Goal: Task Accomplishment & Management: Manage account settings

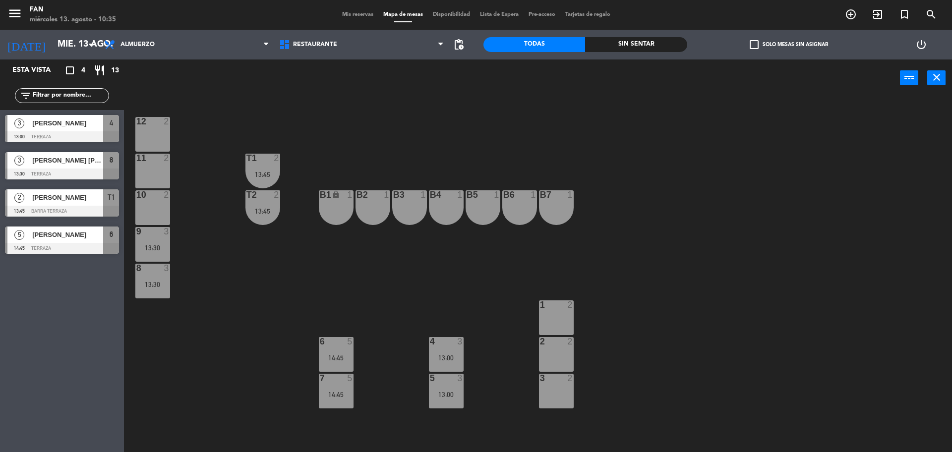
click at [358, 12] on span "Mis reservas" at bounding box center [357, 14] width 41 height 5
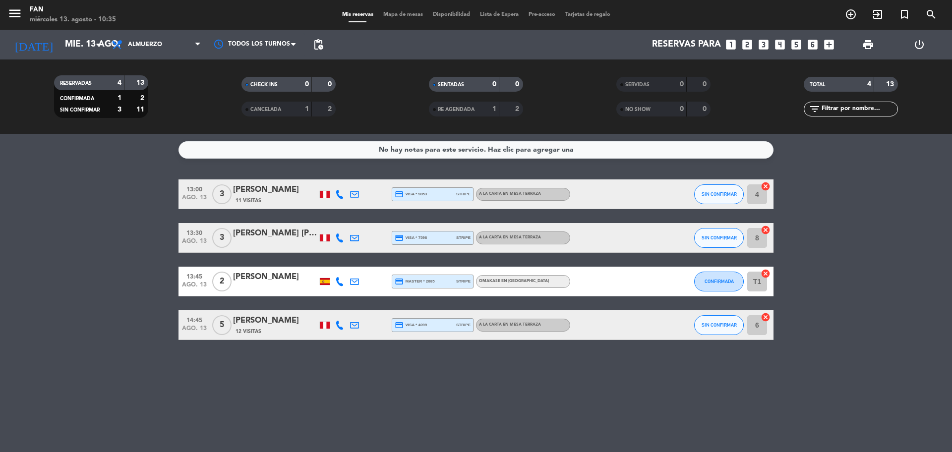
click at [342, 328] on icon at bounding box center [339, 325] width 9 height 9
click at [362, 312] on span at bounding box center [366, 309] width 8 height 8
click at [91, 228] on bookings-row "13:00 ago. 13 3 [PERSON_NAME] 11 Visitas credit_card visa * 9853 stripe A la ca…" at bounding box center [476, 259] width 952 height 161
click at [160, 49] on span "Almuerzo" at bounding box center [156, 45] width 99 height 22
click at [145, 111] on div "menu Fan miércoles 13. agosto - 10:39 Mis reservas Mapa de mesas Disponibilidad…" at bounding box center [476, 67] width 952 height 134
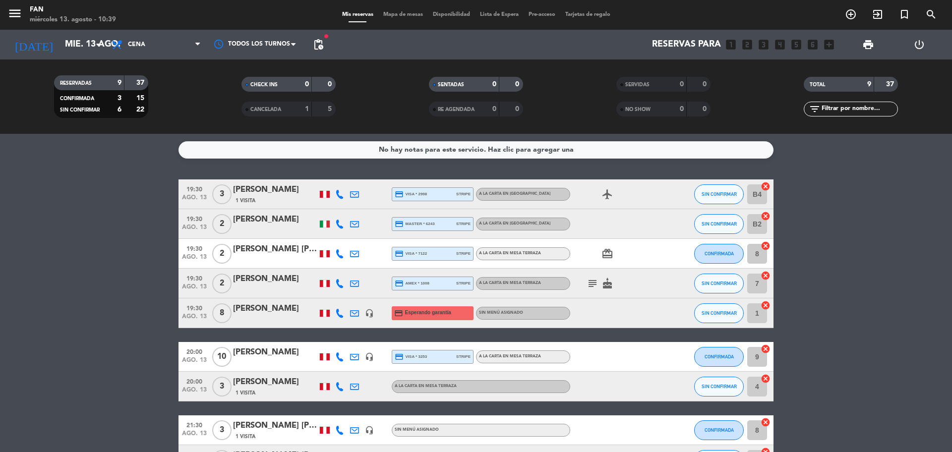
click at [404, 16] on span "Mapa de mesas" at bounding box center [403, 14] width 50 height 5
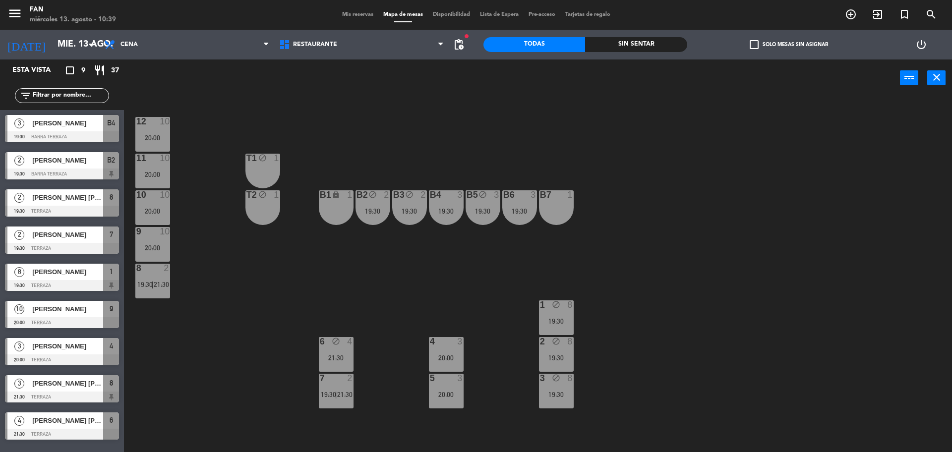
click at [344, 15] on span "Mis reservas" at bounding box center [357, 14] width 41 height 5
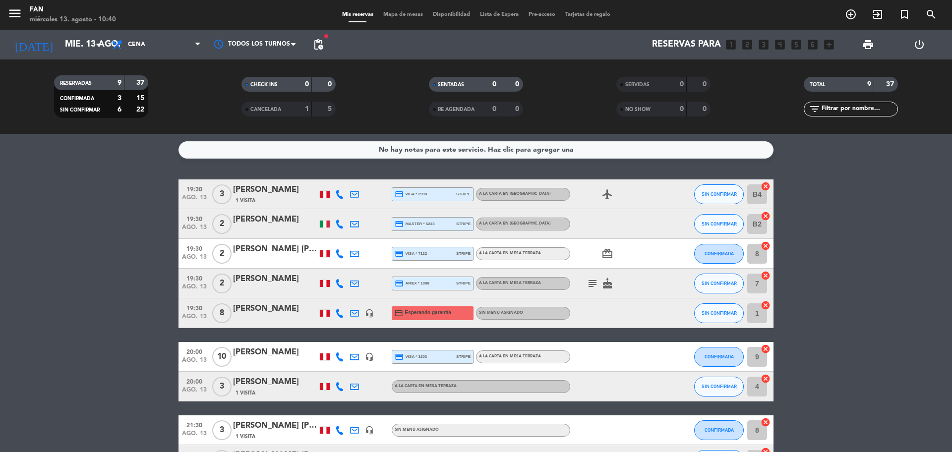
click at [342, 195] on icon at bounding box center [339, 194] width 9 height 9
click at [362, 181] on span at bounding box center [366, 178] width 8 height 8
click at [851, 169] on div "No hay notas para este servicio. Haz clic para agregar una 19:30 ago. 13 3 [PER…" at bounding box center [476, 293] width 952 height 318
click at [337, 226] on icon at bounding box center [339, 224] width 9 height 9
click at [338, 254] on icon at bounding box center [339, 253] width 9 height 9
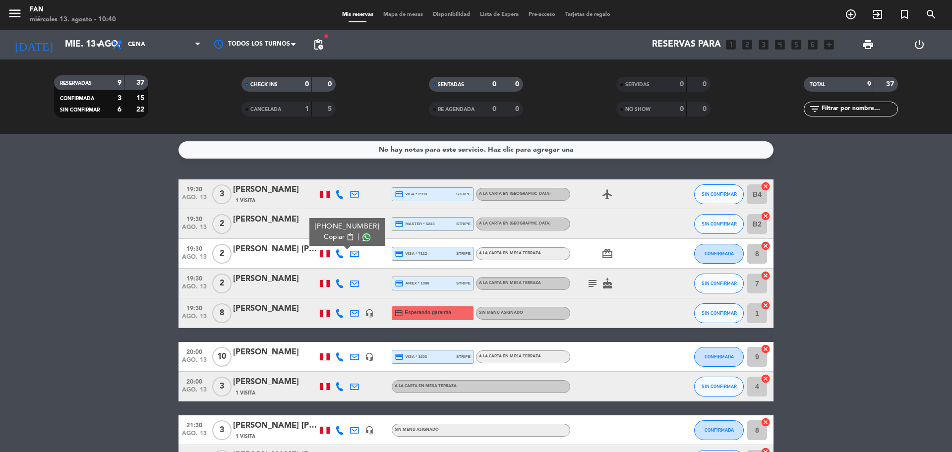
click at [362, 237] on span at bounding box center [366, 237] width 8 height 8
click at [340, 282] on icon at bounding box center [339, 283] width 9 height 9
click at [362, 270] on span at bounding box center [366, 267] width 8 height 8
click at [338, 311] on icon at bounding box center [339, 313] width 9 height 9
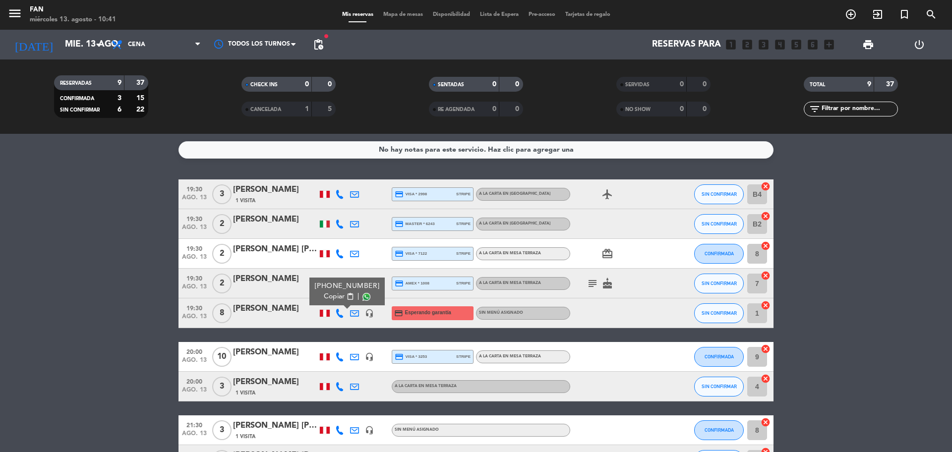
click at [362, 298] on span at bounding box center [366, 297] width 8 height 8
click at [336, 355] on icon at bounding box center [339, 356] width 9 height 9
click at [360, 339] on span at bounding box center [364, 341] width 8 height 8
click at [74, 224] on bookings-row "19:30 ago. 13 3 [PERSON_NAME] 1 Visita credit_card visa * 2998 stripe A la cart…" at bounding box center [476, 326] width 952 height 295
click at [423, 15] on span "Mapa de mesas" at bounding box center [403, 14] width 50 height 5
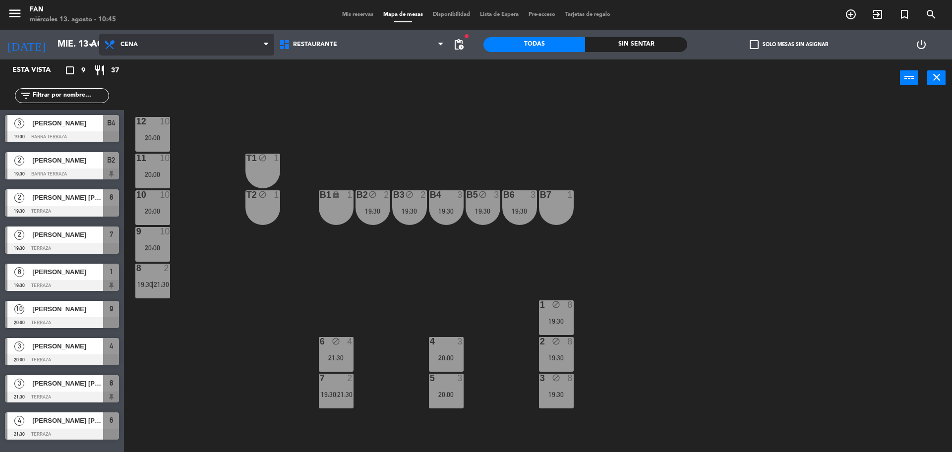
click at [161, 38] on span "Cena" at bounding box center [186, 45] width 175 height 22
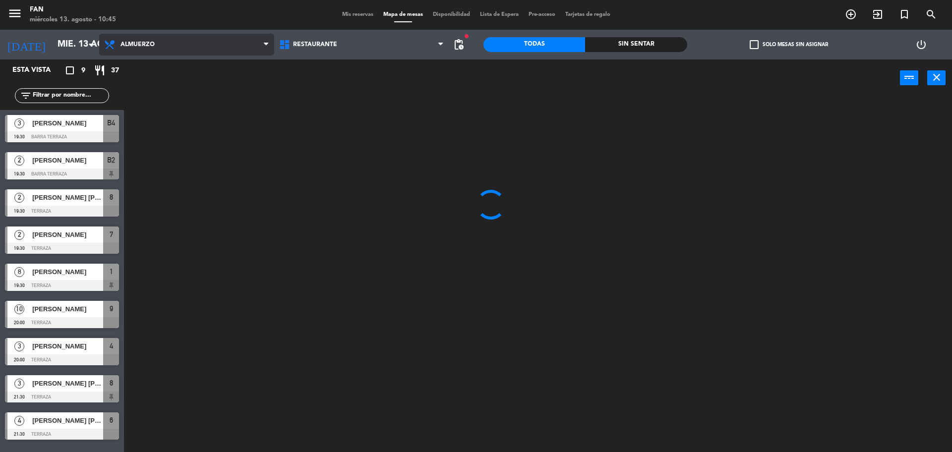
click at [152, 59] on ng-component "menu Fan miércoles 13. agosto - 10:45 Mis reservas Mapa de mesas Disponibilidad…" at bounding box center [476, 227] width 952 height 454
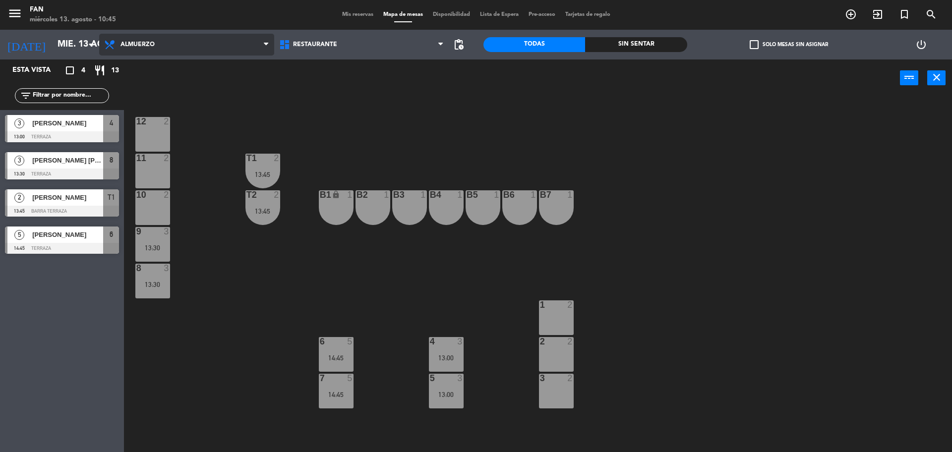
click at [174, 51] on span "Almuerzo" at bounding box center [186, 45] width 175 height 22
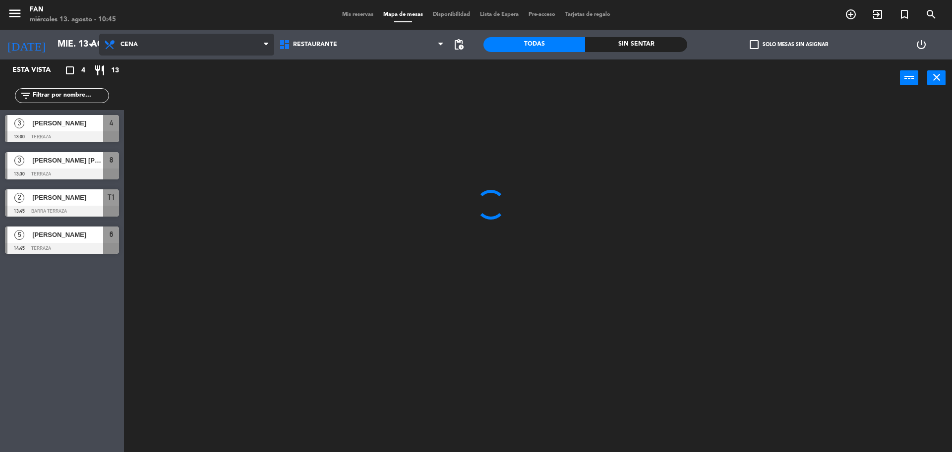
click at [166, 94] on ng-component "menu Fan miércoles 13. agosto - 10:45 Mis reservas Mapa de mesas Disponibilidad…" at bounding box center [476, 227] width 952 height 454
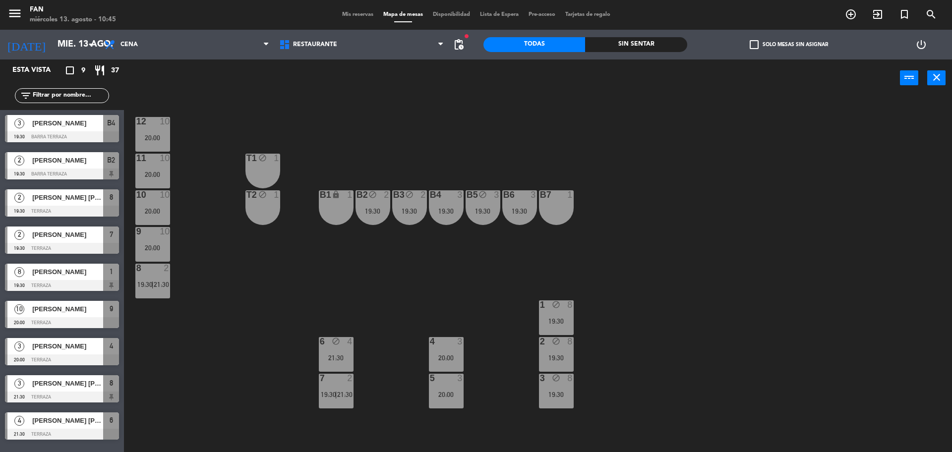
click at [349, 13] on span "Mis reservas" at bounding box center [357, 14] width 41 height 5
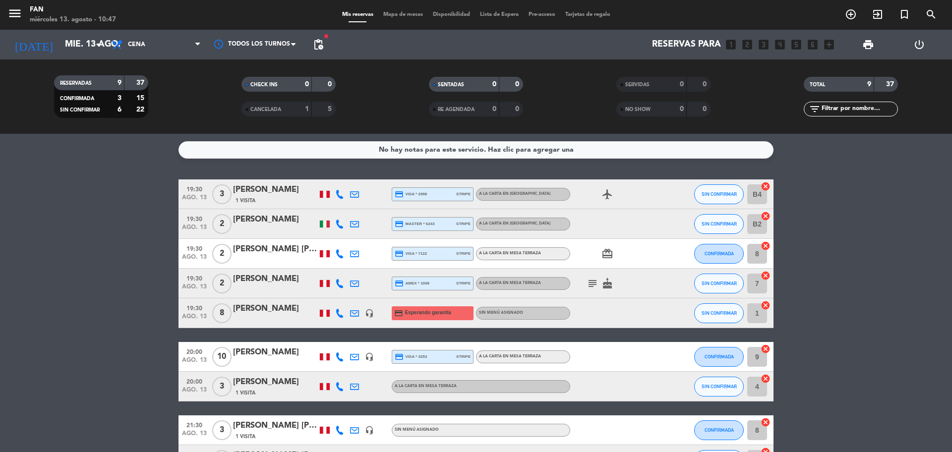
click at [415, 12] on span "Mapa de mesas" at bounding box center [403, 14] width 50 height 5
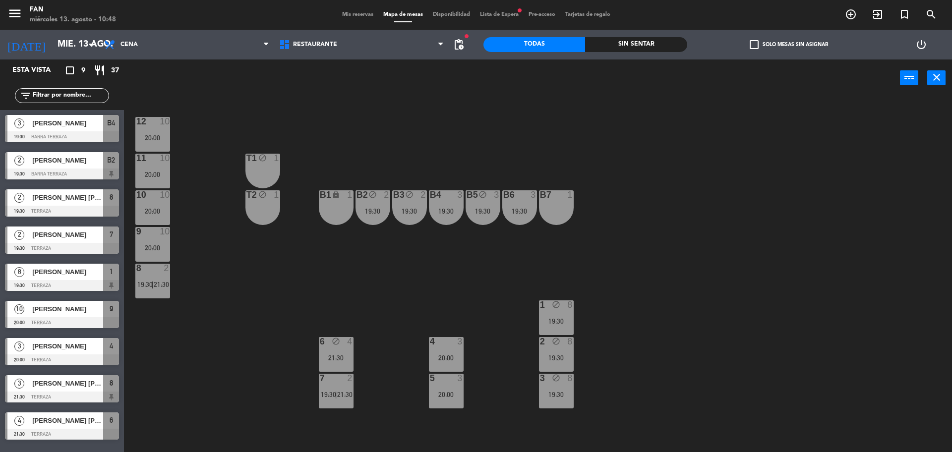
click at [375, 293] on div "12 10 20:00 11 10 20:00 T1 block 1 10 10 20:00 T2 block 1 B1 lock 1 B2 block 2 …" at bounding box center [542, 276] width 818 height 355
click at [847, 12] on icon "add_circle_outline" at bounding box center [851, 14] width 12 height 12
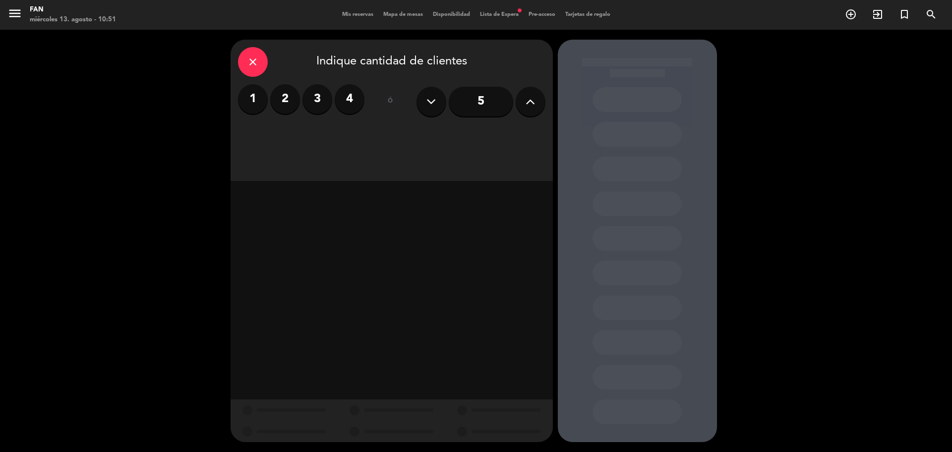
click at [351, 100] on label "4" at bounding box center [350, 99] width 30 height 30
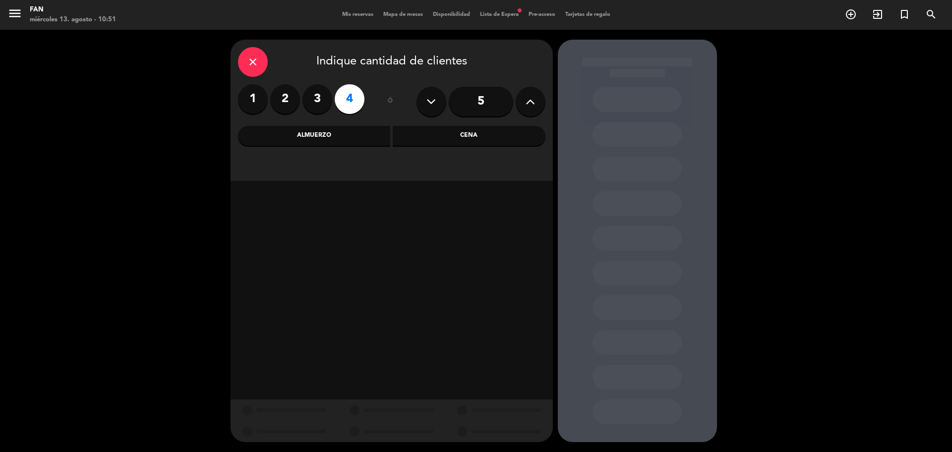
click at [456, 133] on div "Cena" at bounding box center [469, 136] width 153 height 20
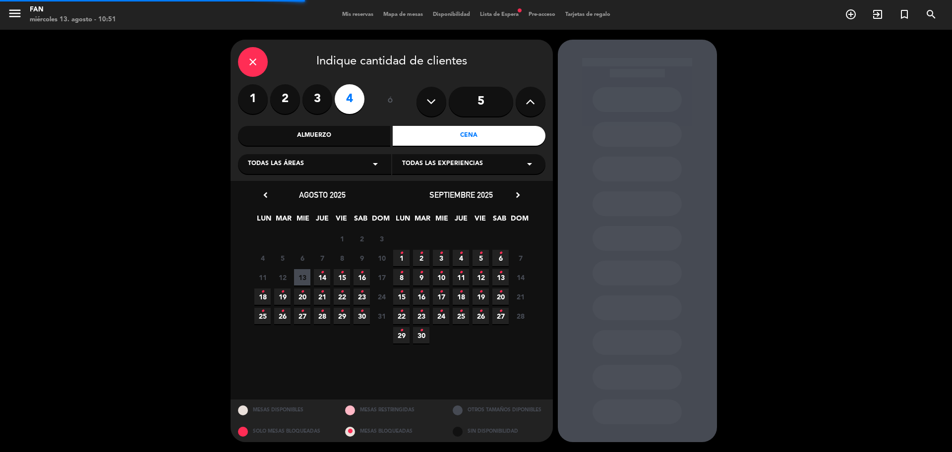
click at [464, 167] on span "Todas las experiencias" at bounding box center [442, 164] width 81 height 10
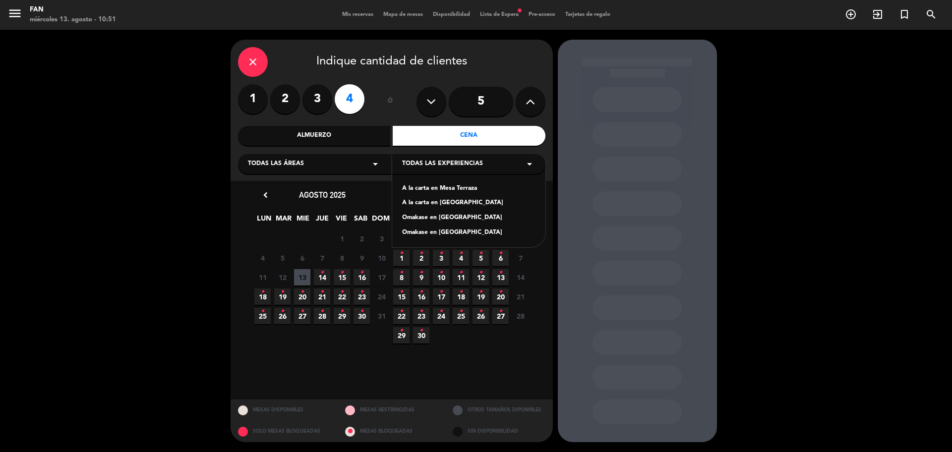
click at [443, 191] on div "A la carta en Mesa Terraza" at bounding box center [468, 189] width 133 height 10
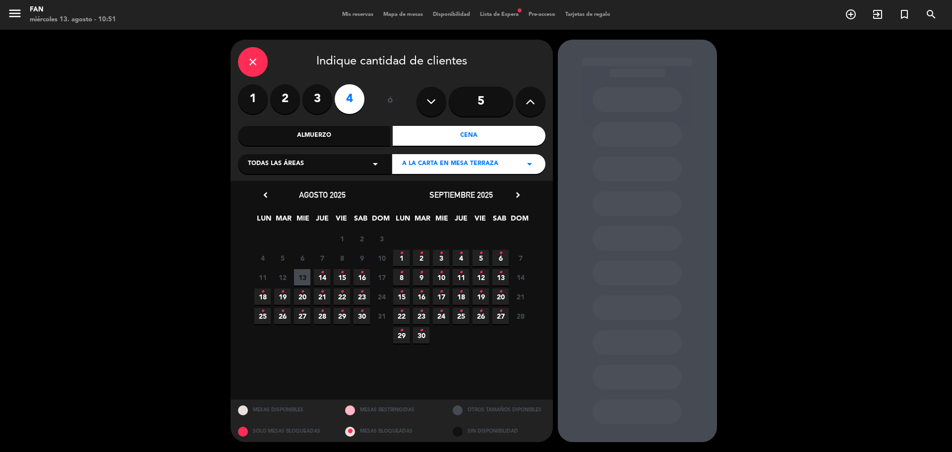
click at [302, 277] on span "13" at bounding box center [302, 277] width 16 height 16
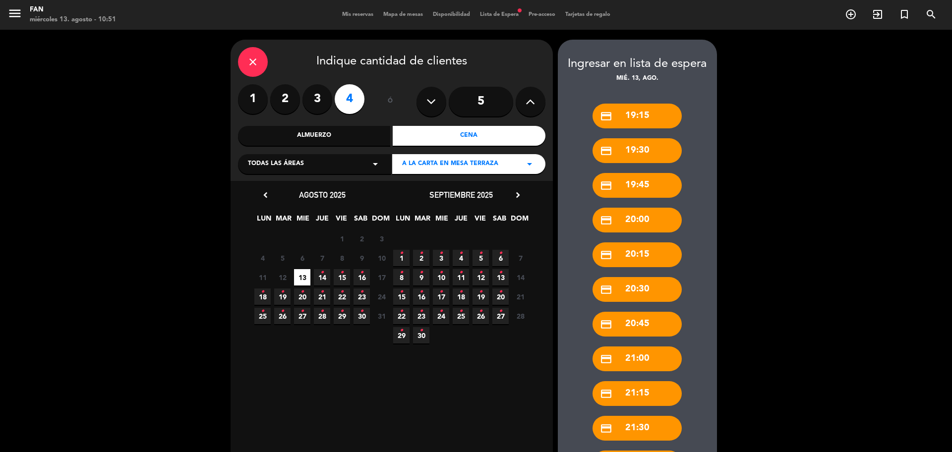
click at [688, 299] on div "credit_card 19:15 credit_card 19:30 credit_card 19:45 credit_card 20:00 credit_…" at bounding box center [637, 284] width 159 height 401
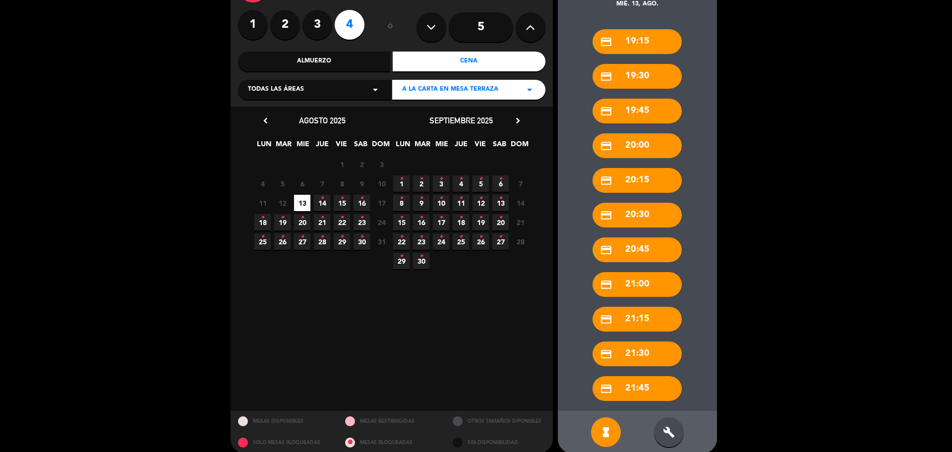
scroll to position [86, 0]
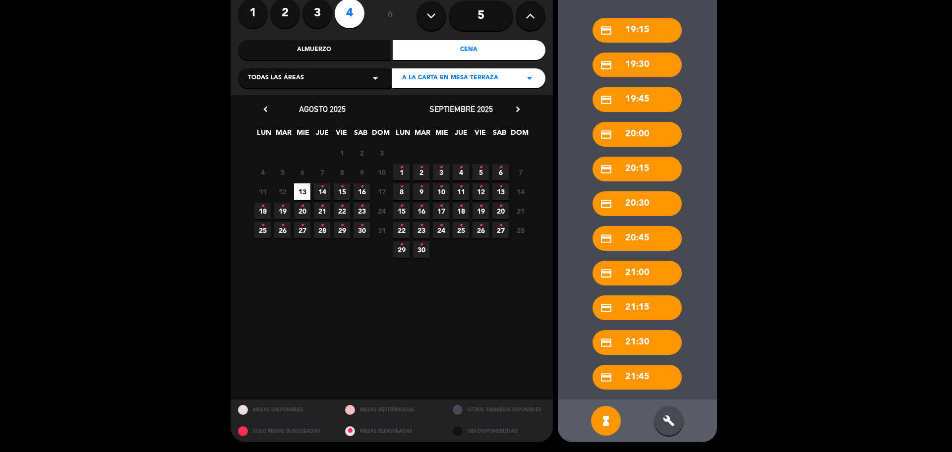
click at [668, 410] on div "build" at bounding box center [669, 421] width 30 height 30
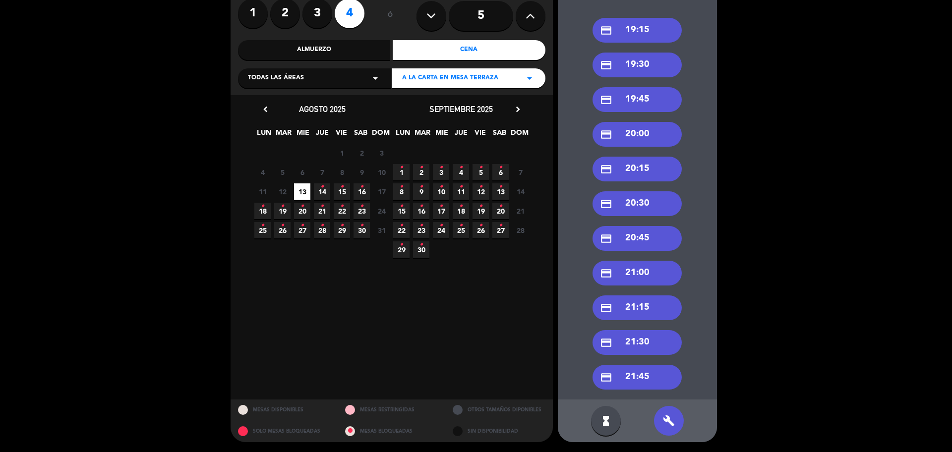
click at [625, 63] on div "credit_card 19:30" at bounding box center [636, 65] width 89 height 25
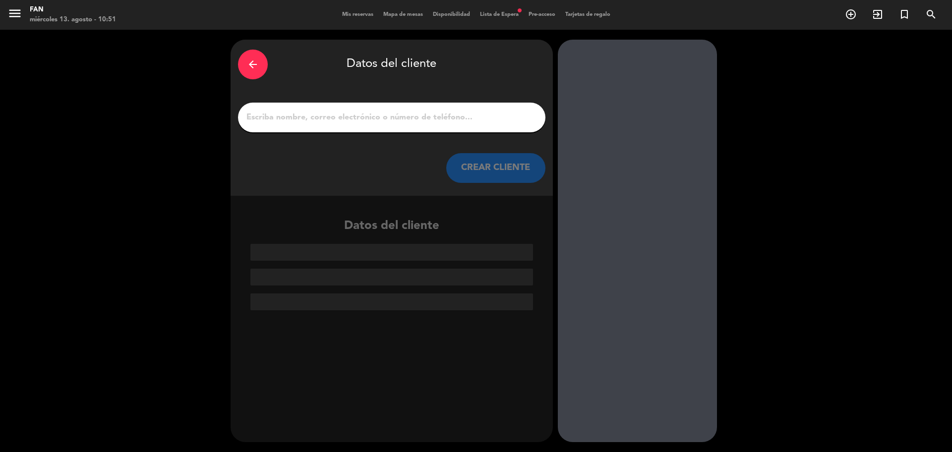
scroll to position [0, 0]
click at [483, 114] on input "1" at bounding box center [391, 118] width 292 height 14
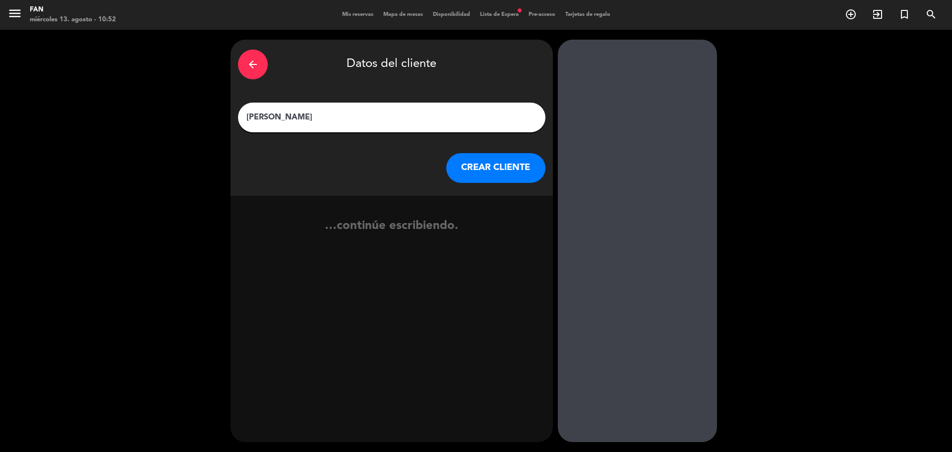
type input "[PERSON_NAME]"
type input "C"
type input "[PERSON_NAME]"
click at [501, 173] on button "CREAR CLIENTE" at bounding box center [495, 168] width 99 height 30
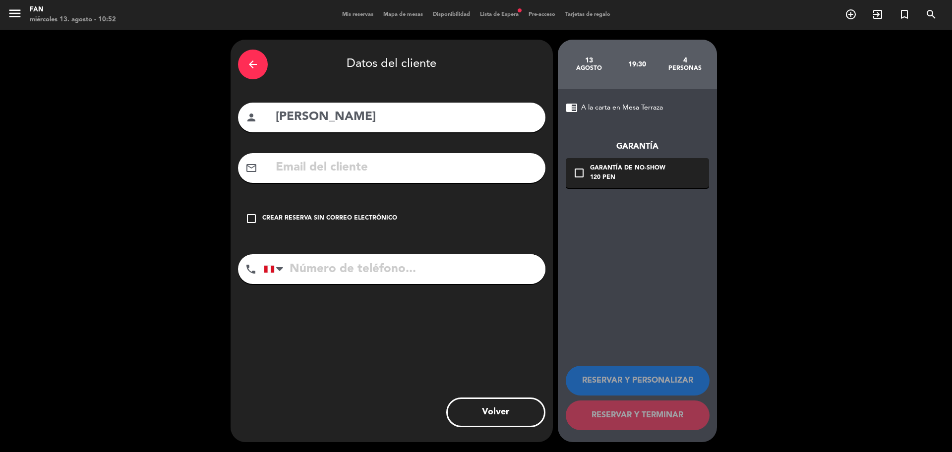
click at [343, 170] on input "text" at bounding box center [406, 168] width 263 height 20
paste input "antal Deleplanque [EMAIL_ADDRESS][DOMAIN_NAME]"
click at [395, 168] on input "antal Deleplanque [EMAIL_ADDRESS][DOMAIN_NAME]" at bounding box center [406, 168] width 263 height 20
click at [381, 168] on input "antal Deleplanque [EMAIL_ADDRESS][DOMAIN_NAME]" at bounding box center [406, 168] width 263 height 20
click at [394, 169] on input "antal Deleplanque [EMAIL_ADDRESS][DOMAIN_NAME]" at bounding box center [406, 168] width 263 height 20
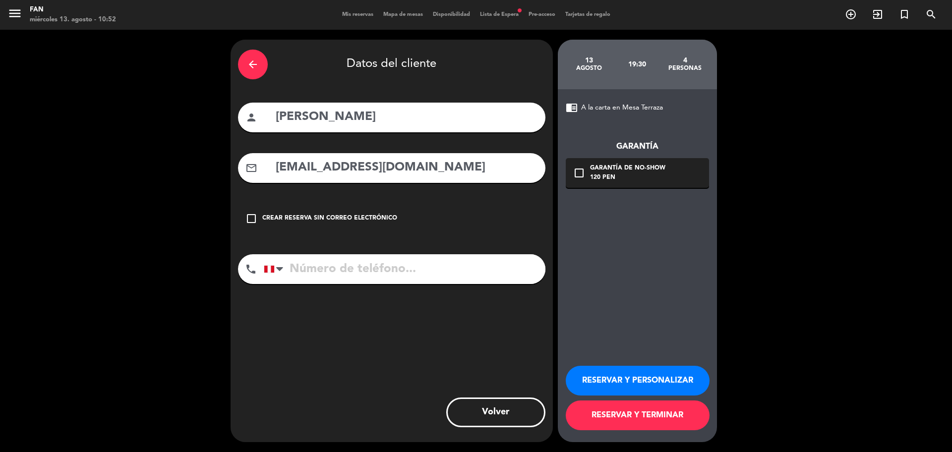
type input "[EMAIL_ADDRESS][DOMAIN_NAME]"
click at [358, 264] on input "tel" at bounding box center [405, 269] width 282 height 30
paste input "973372852"
type input "973372852"
drag, startPoint x: 395, startPoint y: 163, endPoint x: 179, endPoint y: 156, distance: 215.7
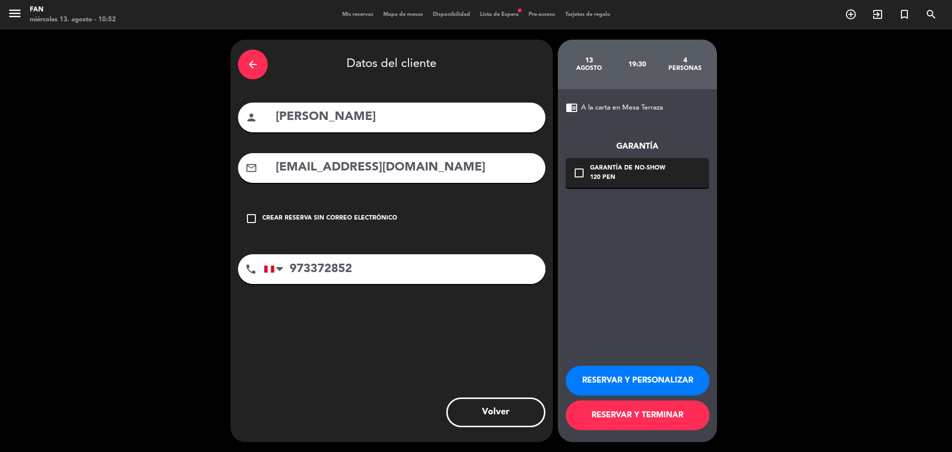
click at [179, 156] on div "arrow_back Datos del cliente person [PERSON_NAME] mail_outline [EMAIL_ADDRESS][…" at bounding box center [476, 241] width 952 height 422
click at [260, 70] on div "arrow_back" at bounding box center [253, 65] width 30 height 30
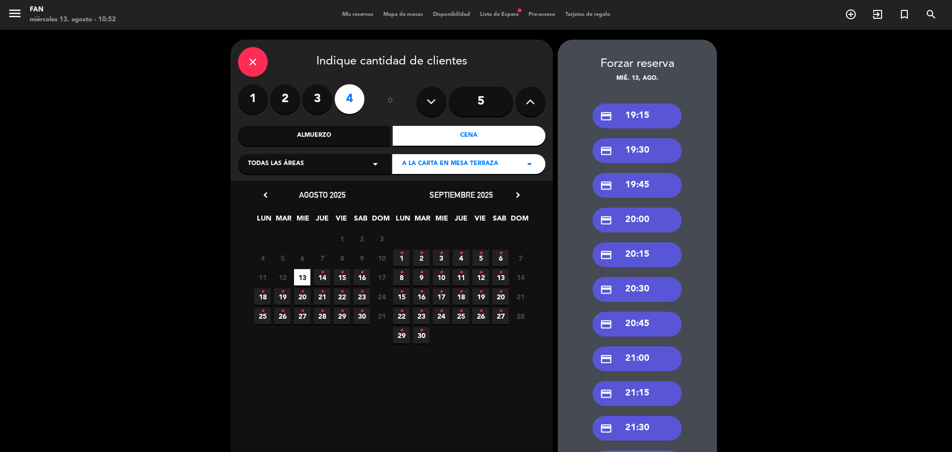
click at [276, 95] on label "2" at bounding box center [285, 99] width 30 height 30
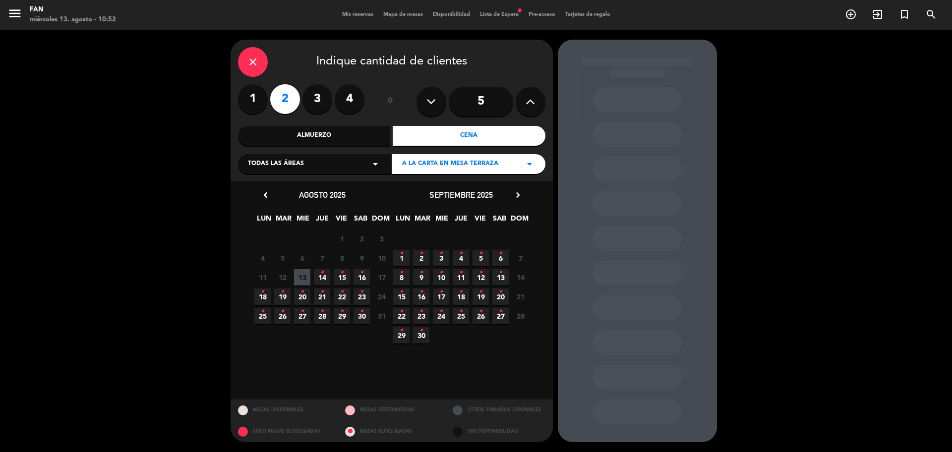
click at [306, 273] on span "13" at bounding box center [302, 277] width 16 height 16
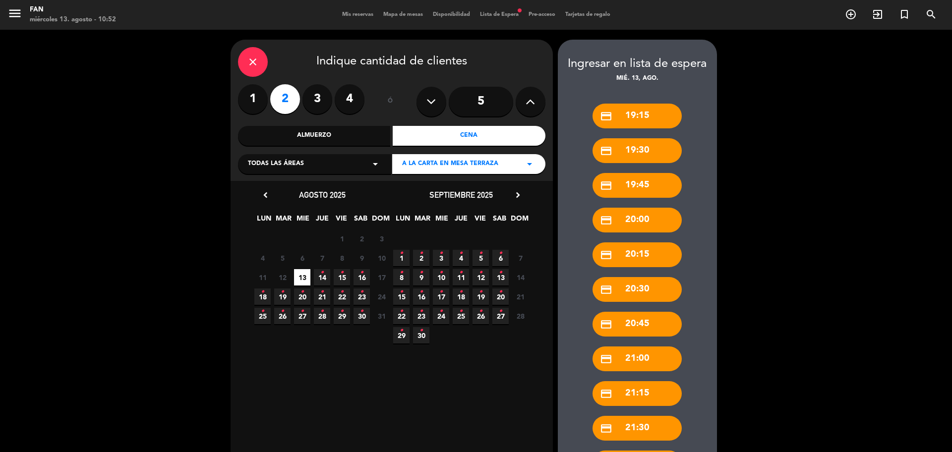
click at [688, 222] on div "credit_card 19:15 credit_card 19:30 credit_card 19:45 credit_card 20:00 credit_…" at bounding box center [637, 284] width 159 height 401
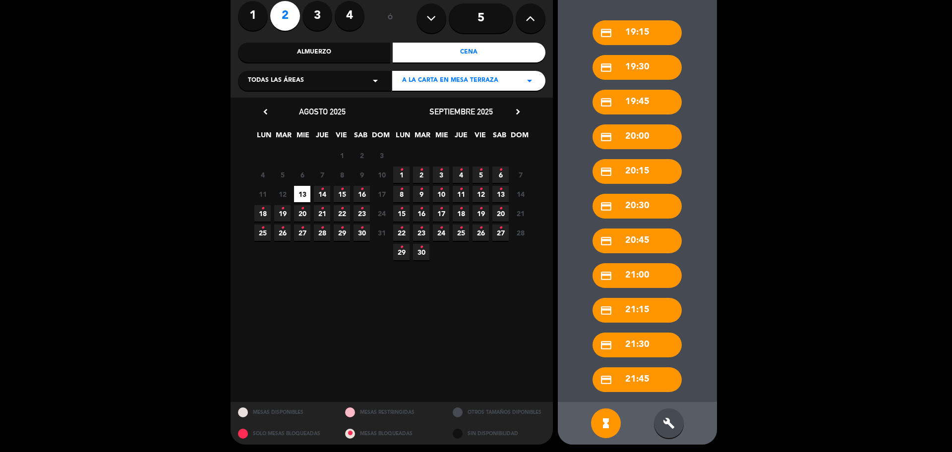
scroll to position [86, 0]
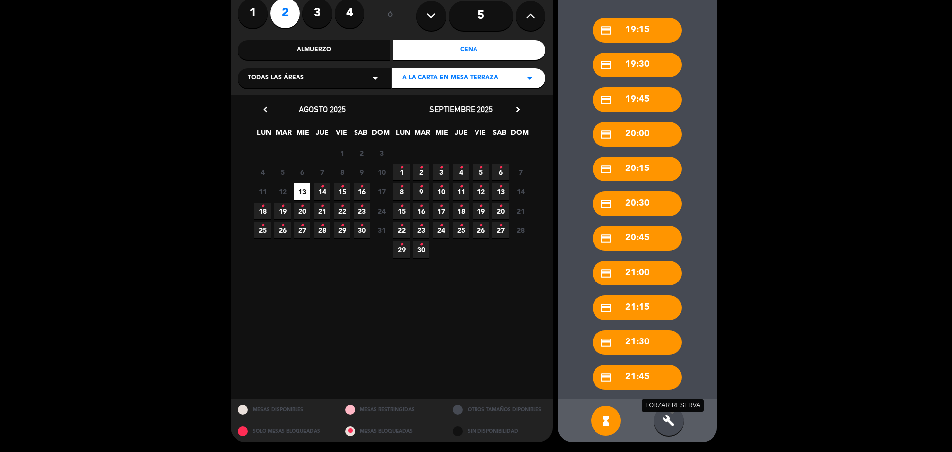
click at [673, 416] on icon "build" at bounding box center [669, 421] width 12 height 12
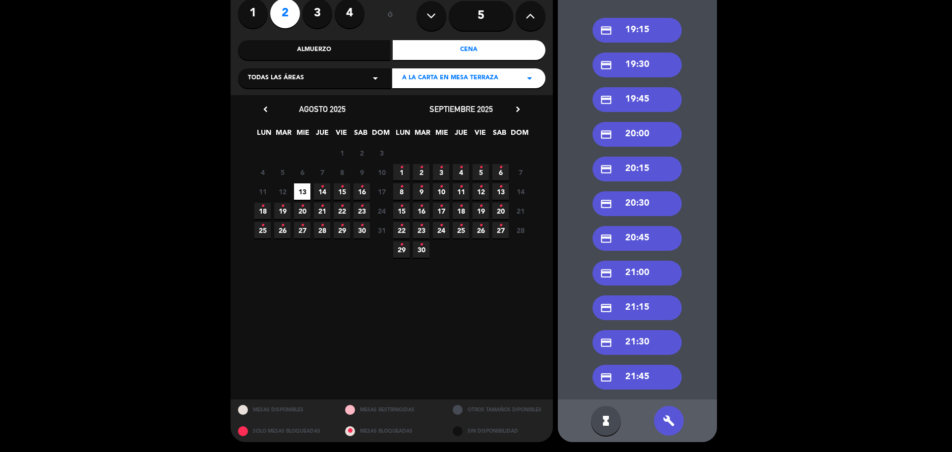
click at [652, 62] on div "credit_card 19:30" at bounding box center [636, 65] width 89 height 25
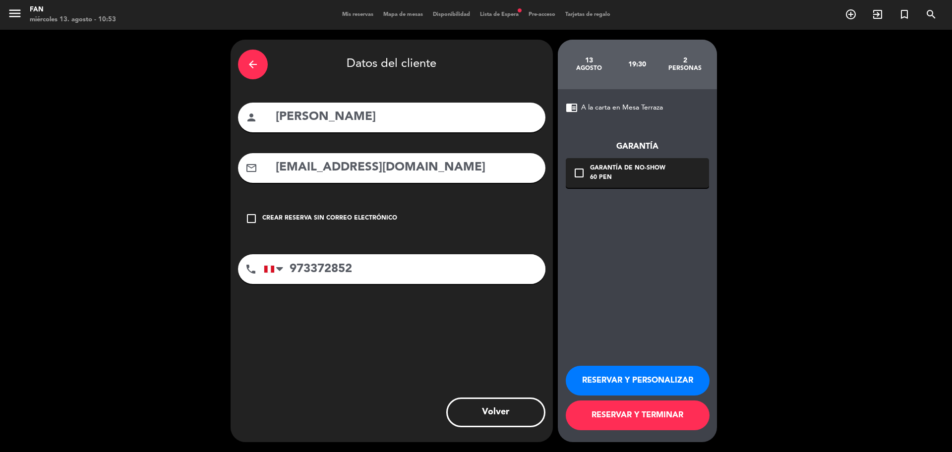
scroll to position [0, 0]
click at [607, 433] on div "RESERVAR Y PERSONALIZAR RESERVAR Y TERMINAR" at bounding box center [637, 393] width 143 height 97
click at [624, 422] on button "RESERVAR Y TERMINAR" at bounding box center [638, 415] width 144 height 30
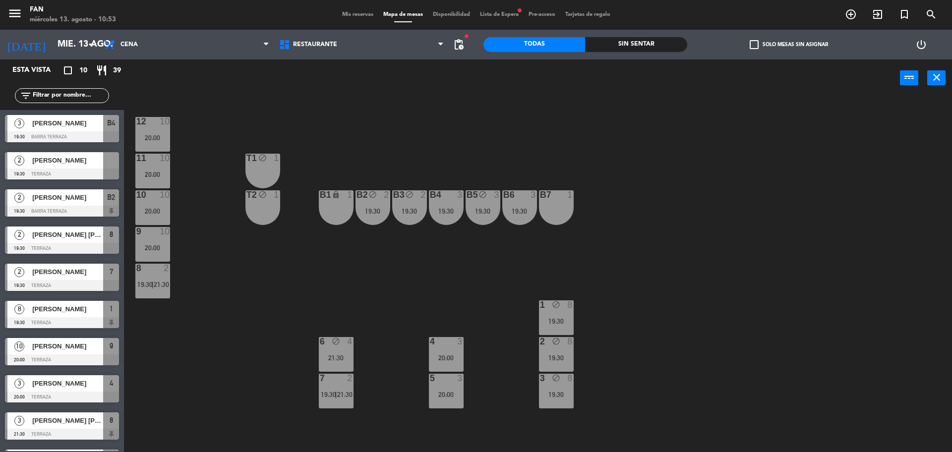
click at [87, 167] on div "[PERSON_NAME]" at bounding box center [67, 160] width 72 height 16
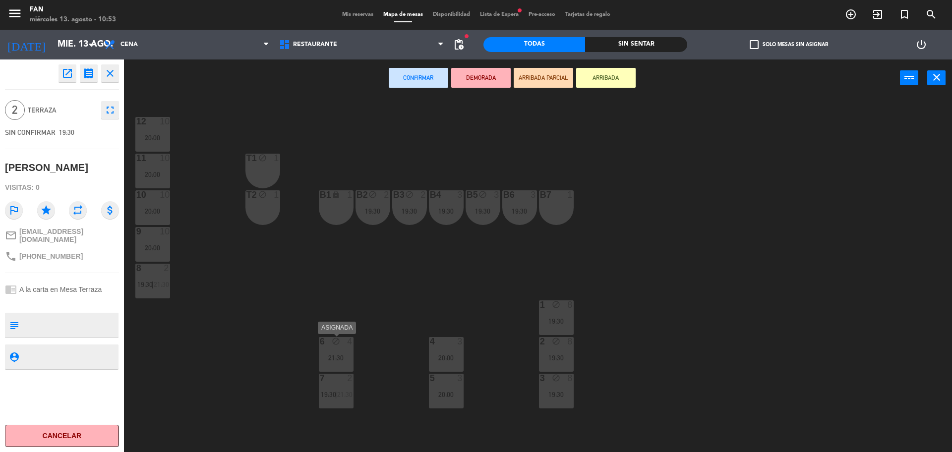
click at [332, 346] on div "6 block 4" at bounding box center [336, 342] width 35 height 10
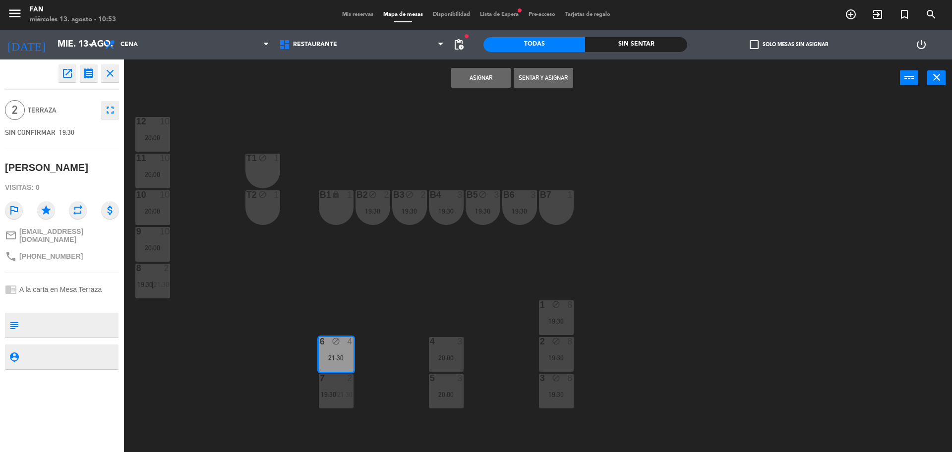
click at [482, 70] on button "Asignar" at bounding box center [480, 78] width 59 height 20
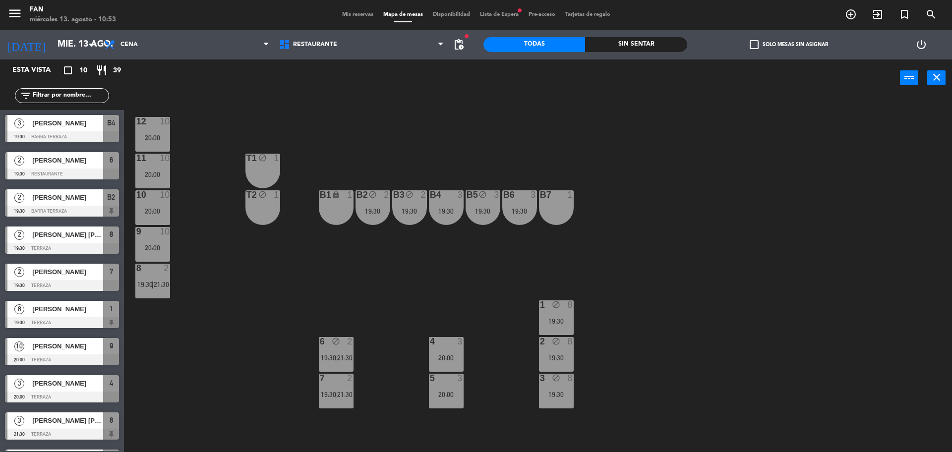
click at [343, 112] on div "12 10 20:00 11 10 20:00 T1 block 1 10 10 20:00 T2 block 1 B1 lock 1 B2 block 2 …" at bounding box center [542, 276] width 818 height 355
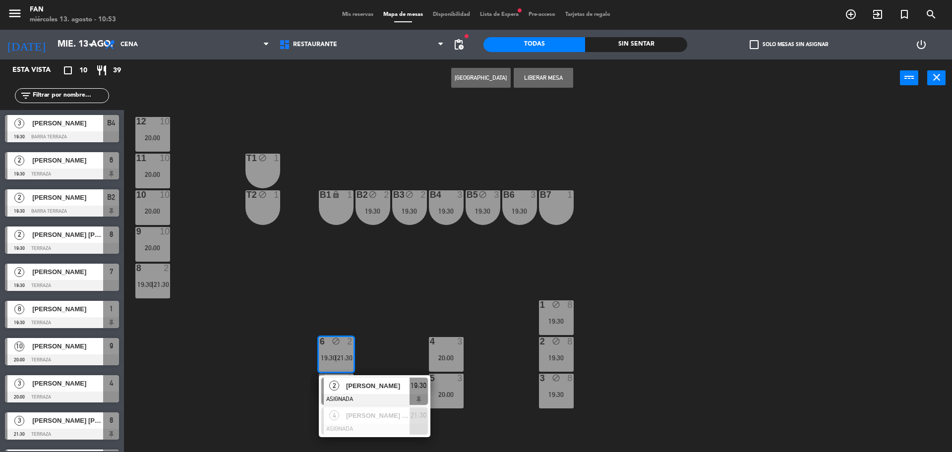
click at [554, 86] on button "Liberar Mesa" at bounding box center [542, 78] width 59 height 20
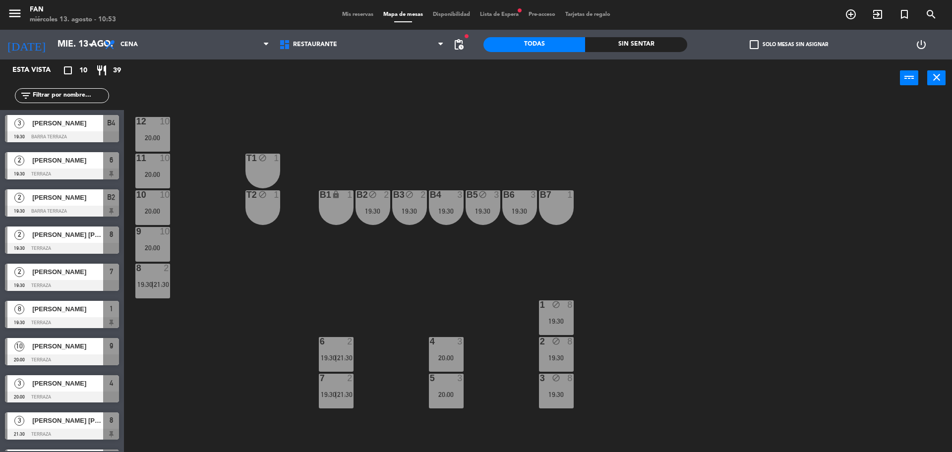
click at [584, 98] on main "12 10 20:00 11 10 20:00 T1 block 1 10 10 20:00 T2 block 1 B1 lock 1 B2 block 2 …" at bounding box center [538, 272] width 828 height 365
click at [357, 13] on span "Mis reservas" at bounding box center [357, 14] width 41 height 5
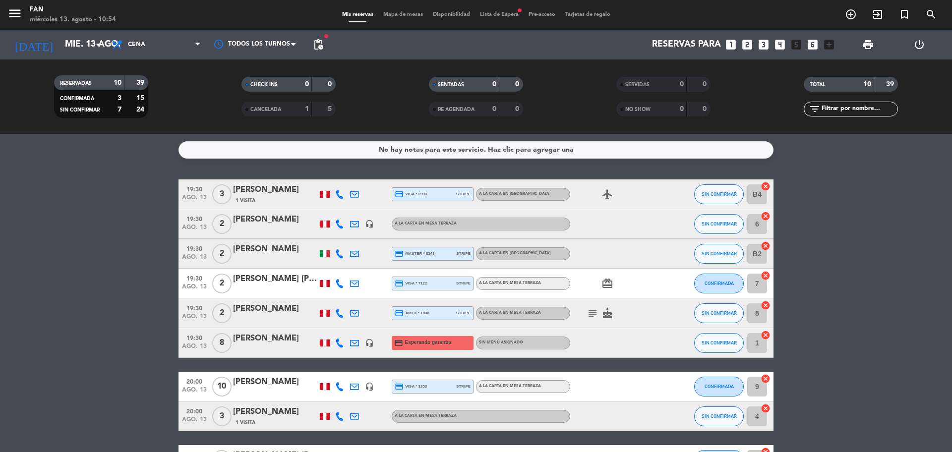
click at [820, 221] on bookings-row "19:30 ago. 13 3 [PERSON_NAME] 1 Visita credit_card visa * 2998 stripe A la cart…" at bounding box center [476, 341] width 952 height 325
click at [867, 277] on bookings-row "19:30 ago. 13 3 [PERSON_NAME] 1 Visita credit_card visa * 2998 stripe A la cart…" at bounding box center [476, 341] width 952 height 325
click at [859, 256] on bookings-row "19:30 ago. 13 3 [PERSON_NAME] 1 Visita credit_card visa * 2998 stripe A la cart…" at bounding box center [476, 341] width 952 height 325
click at [71, 44] on input "mié. 13 ago." at bounding box center [117, 45] width 115 height 20
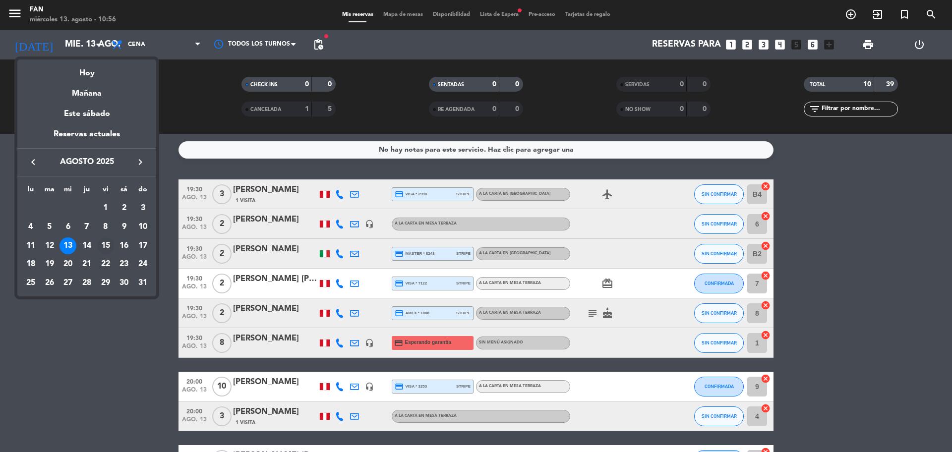
click at [106, 244] on div "15" at bounding box center [105, 245] width 17 height 17
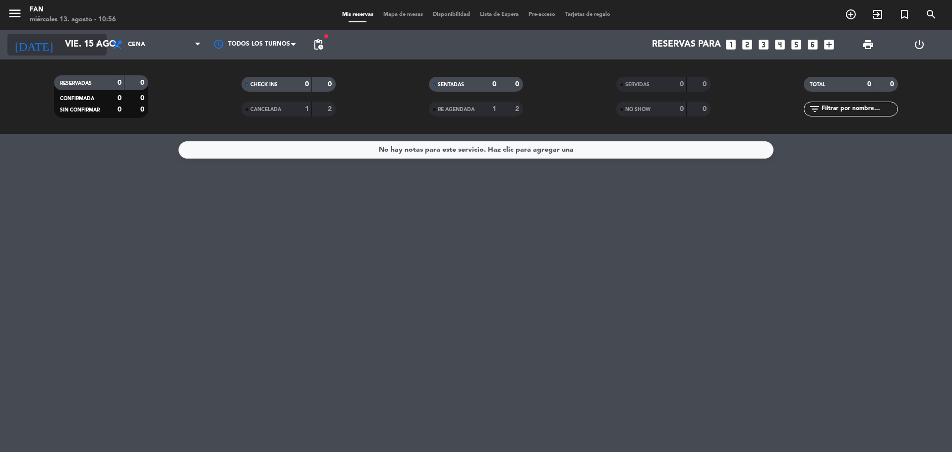
click at [74, 37] on input "vie. 15 ago." at bounding box center [117, 45] width 115 height 20
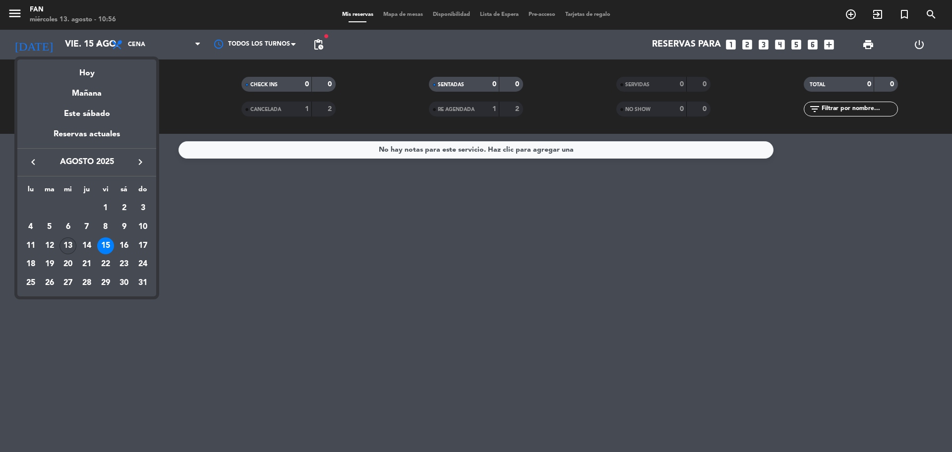
click at [70, 244] on div "13" at bounding box center [67, 245] width 17 height 17
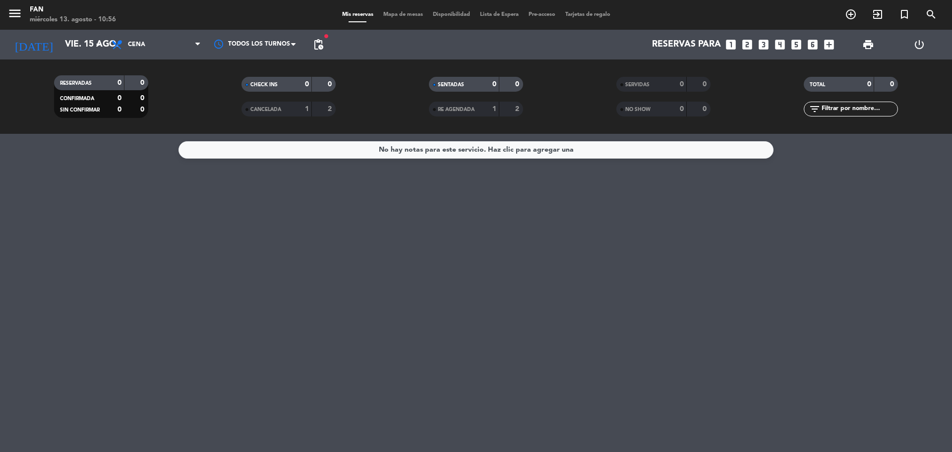
type input "mié. 13 ago."
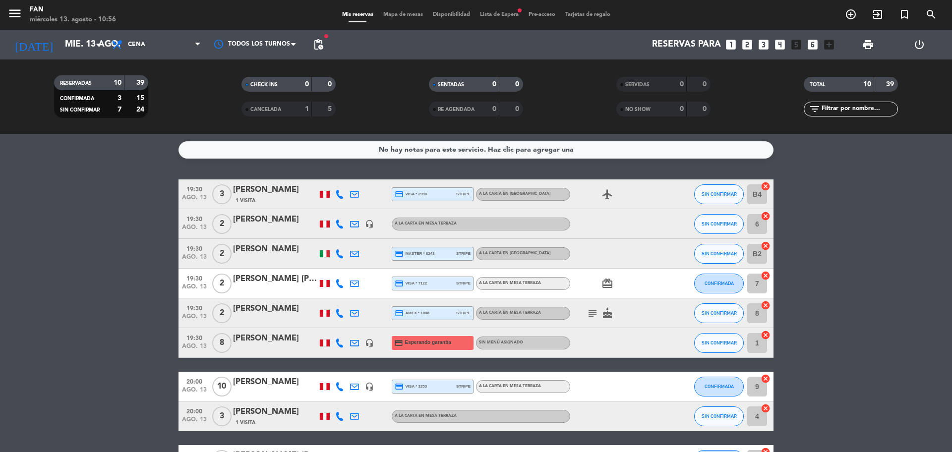
click at [91, 224] on bookings-row "19:30 ago. 13 3 [PERSON_NAME] 1 Visita credit_card visa * 2998 stripe A la cart…" at bounding box center [476, 341] width 952 height 325
click at [142, 227] on bookings-row "19:30 ago. 13 3 [PERSON_NAME] 1 Visita credit_card visa * 2998 stripe A la cart…" at bounding box center [476, 341] width 952 height 325
click at [124, 273] on bookings-row "19:30 ago. 13 3 [PERSON_NAME] 1 Visita credit_card visa * 2998 stripe A la cart…" at bounding box center [476, 341] width 952 height 325
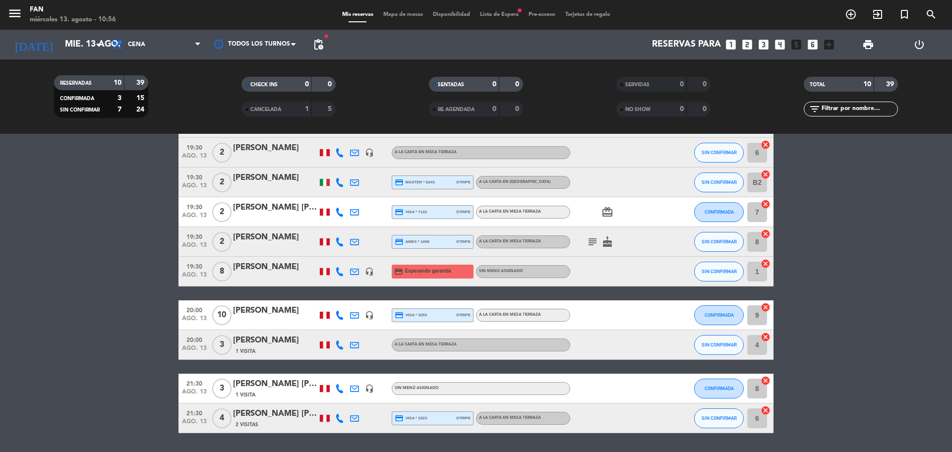
scroll to position [102, 0]
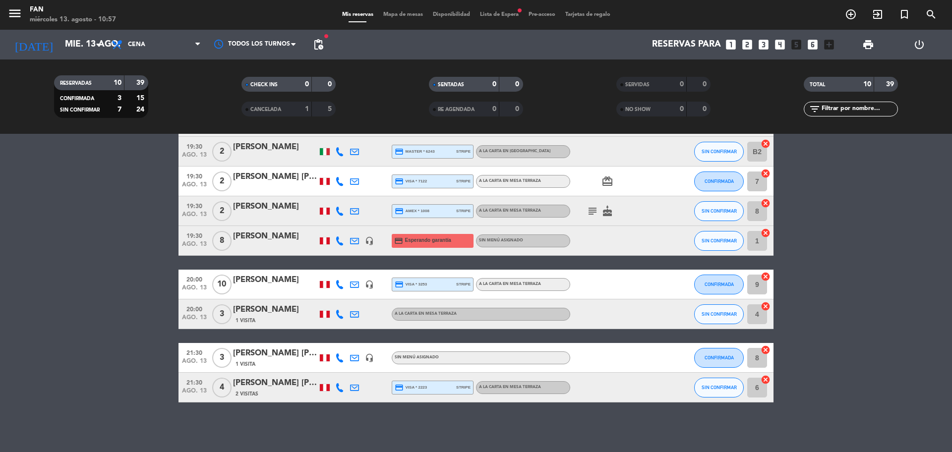
click at [343, 358] on icon at bounding box center [339, 357] width 9 height 9
click at [362, 342] on span at bounding box center [366, 342] width 8 height 8
click at [413, 13] on span "Mapa de mesas" at bounding box center [403, 14] width 50 height 5
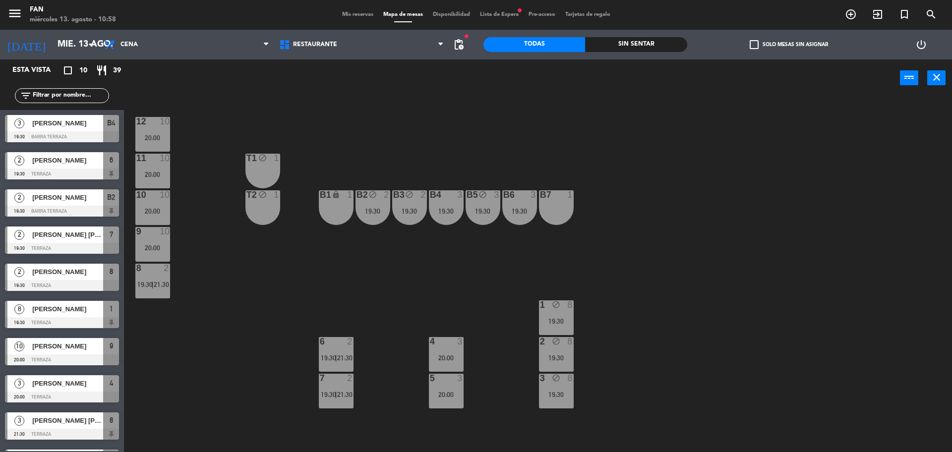
click at [355, 15] on span "Mis reservas" at bounding box center [357, 14] width 41 height 5
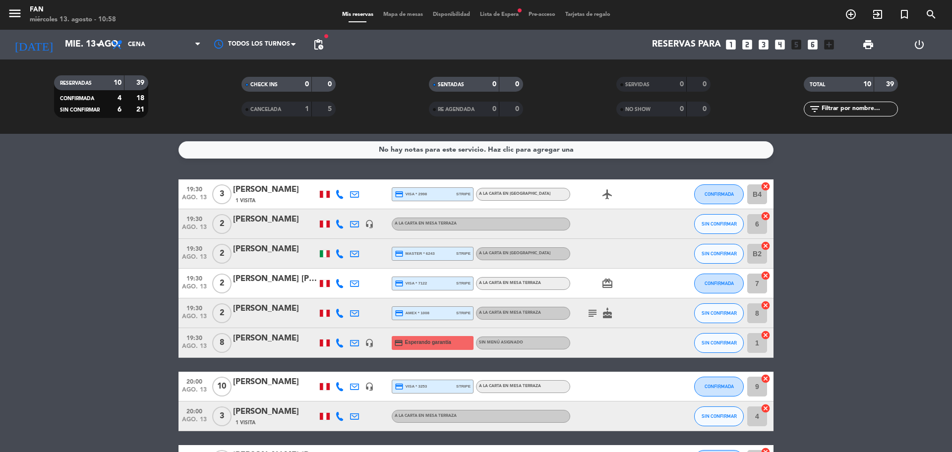
click at [142, 223] on bookings-row "19:30 ago. 13 3 [PERSON_NAME] 1 Visita credit_card visa * 2998 stripe A la cart…" at bounding box center [476, 341] width 952 height 325
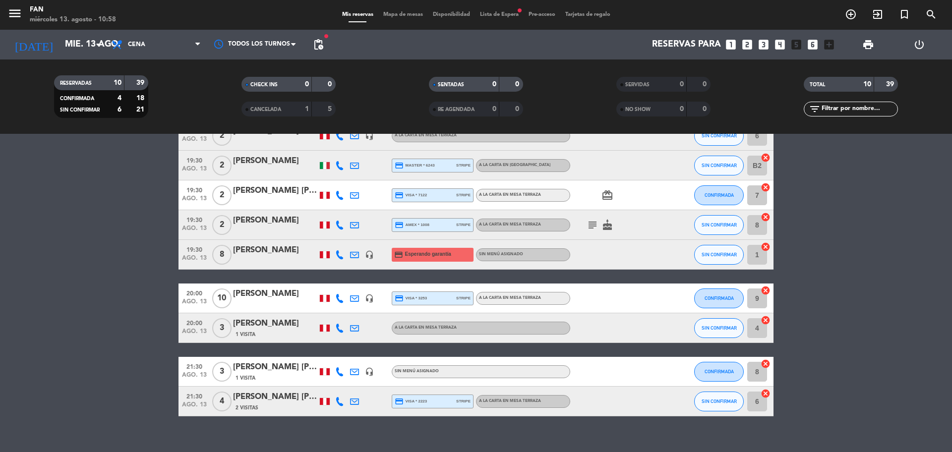
scroll to position [102, 0]
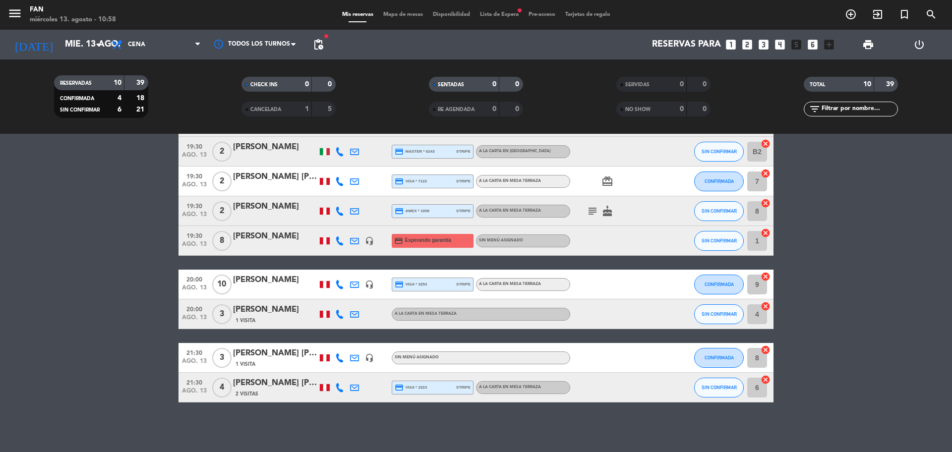
click at [821, 200] on bookings-row "19:30 ago. 13 3 [PERSON_NAME] 1 Visita credit_card visa * 2998 stripe A la cart…" at bounding box center [476, 239] width 952 height 325
click at [80, 39] on input "mié. 13 ago." at bounding box center [117, 45] width 115 height 20
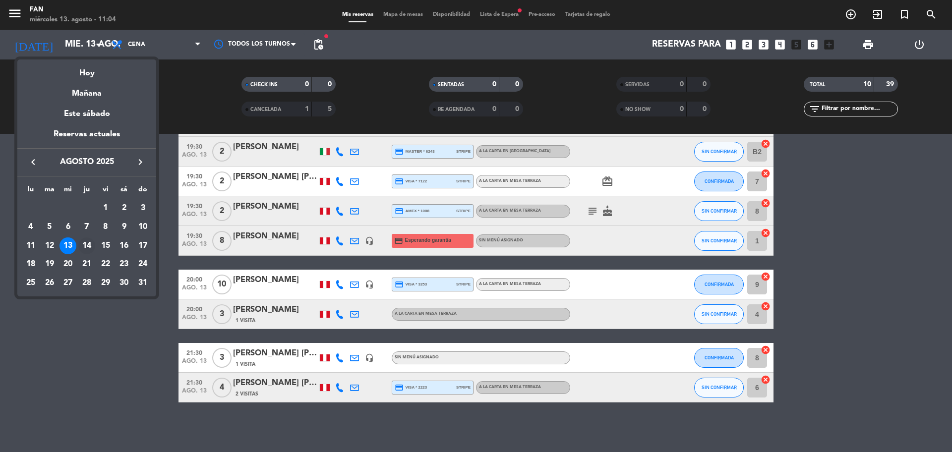
click at [94, 249] on div "14" at bounding box center [86, 245] width 17 height 17
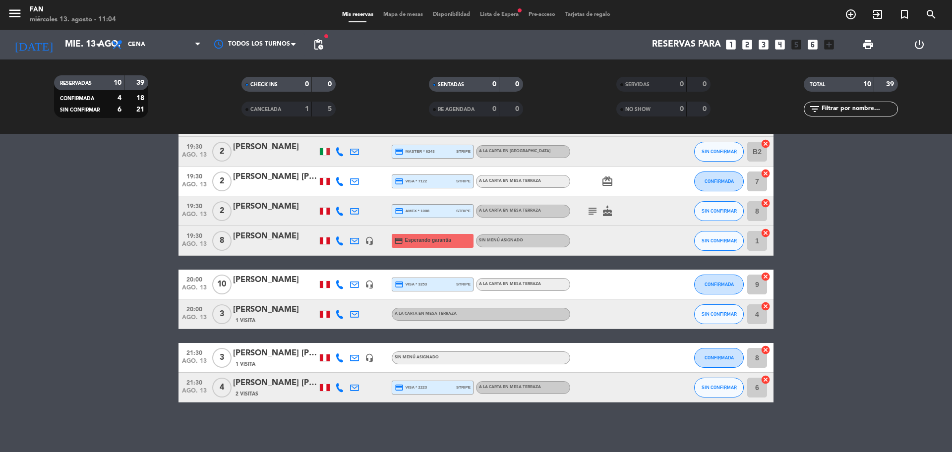
type input "jue. 14 ago."
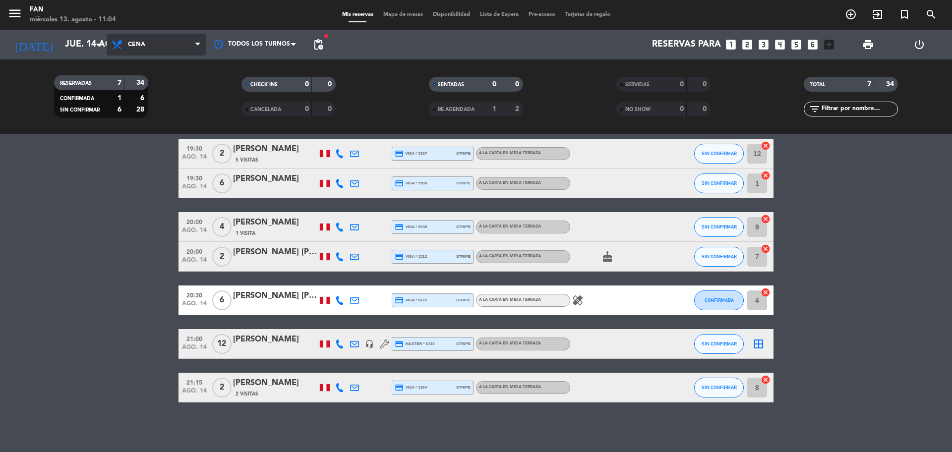
click at [179, 45] on span "Cena" at bounding box center [156, 45] width 99 height 22
click at [157, 86] on div "menu Fan miércoles 13. agosto - 11:04 Mis reservas Mapa de mesas Disponibilidad…" at bounding box center [476, 67] width 952 height 134
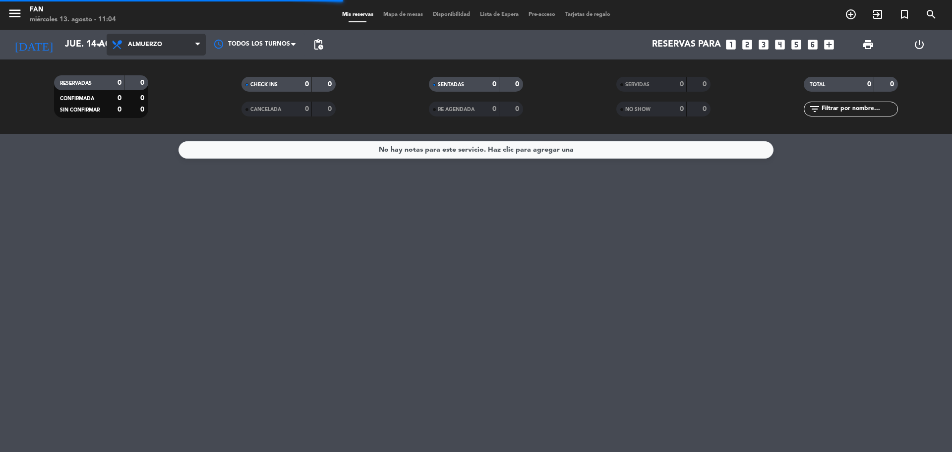
scroll to position [0, 0]
click at [171, 49] on span "Almuerzo" at bounding box center [156, 45] width 99 height 22
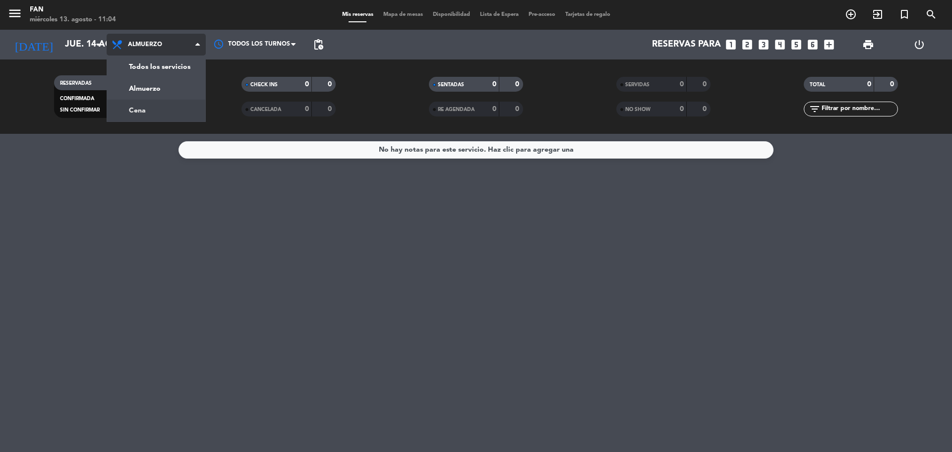
click at [151, 111] on div "menu Fan miércoles 13. agosto - 11:04 Mis reservas Mapa de mesas Disponibilidad…" at bounding box center [476, 67] width 952 height 134
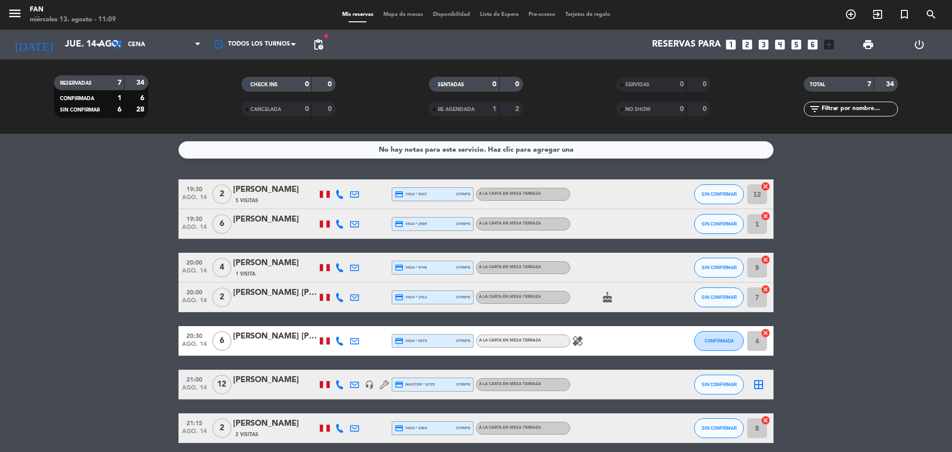
click at [412, 13] on span "Mapa de mesas" at bounding box center [403, 14] width 50 height 5
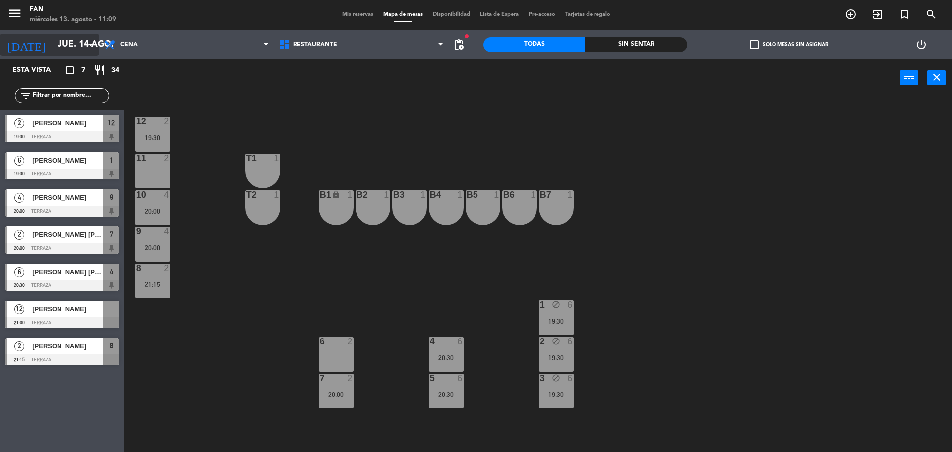
click at [77, 44] on input "jue. 14 ago." at bounding box center [110, 45] width 115 height 20
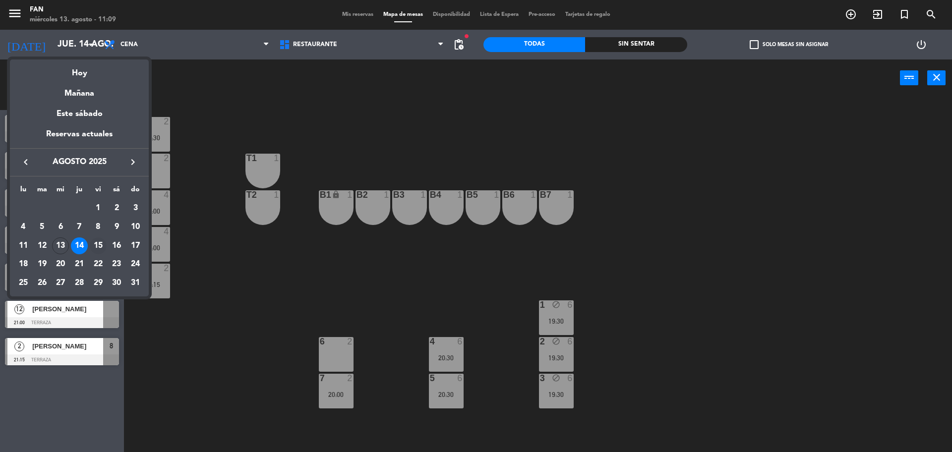
click at [100, 245] on div "15" at bounding box center [98, 245] width 17 height 17
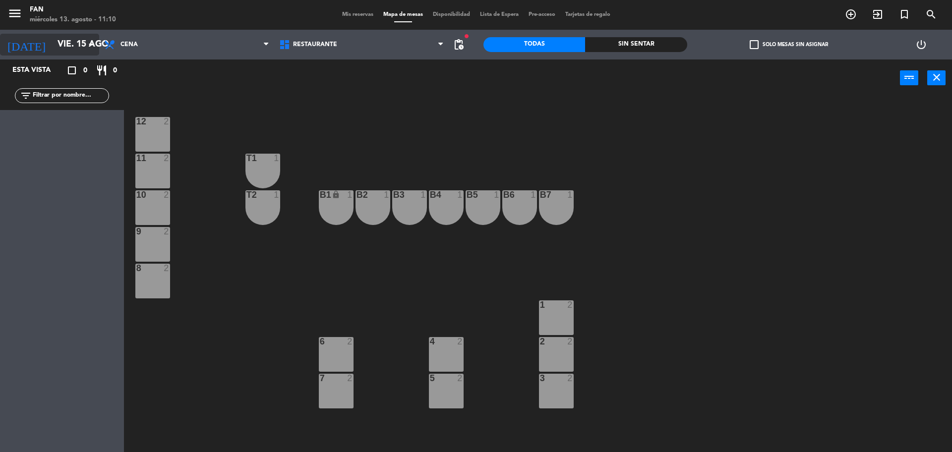
click at [71, 52] on input "vie. 15 ago." at bounding box center [110, 45] width 115 height 20
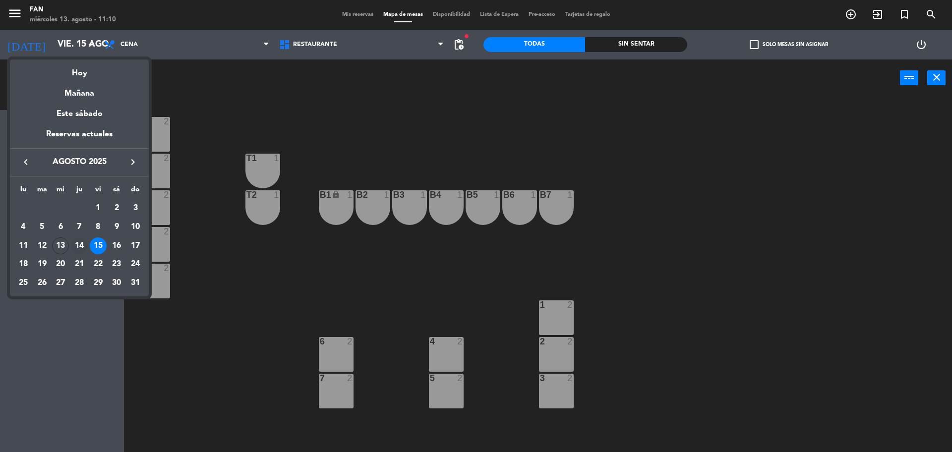
click at [78, 245] on div "14" at bounding box center [79, 245] width 17 height 17
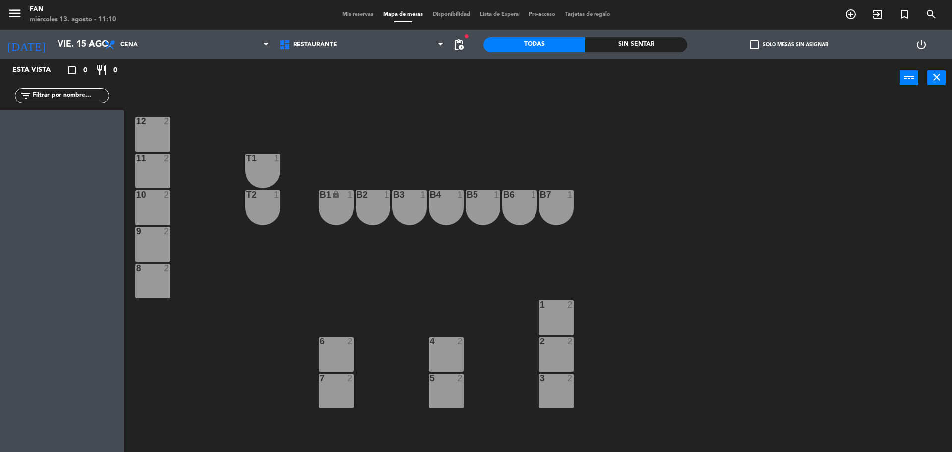
type input "jue. 14 ago."
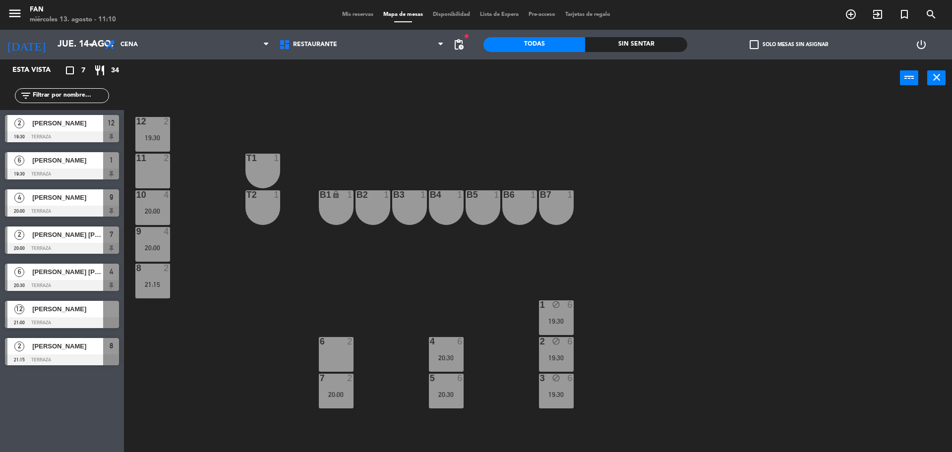
click at [439, 279] on div "12 2 19:30 11 2 T1 1 10 4 20:00 T2 1 B1 lock 1 B2 1 B3 1 B4 1 B5 1 B6 1 B7 1 9 …" at bounding box center [542, 276] width 818 height 355
click at [465, 141] on div "12 2 19:30 11 2 T1 1 10 4 20:00 T2 1 B1 lock 1 B2 1 B3 1 B4 1 B5 1 B6 1 B7 1 9 …" at bounding box center [542, 276] width 818 height 355
click at [669, 258] on div "12 2 19:30 11 2 T1 1 10 4 20:00 T2 1 B1 lock 1 B2 1 B3 1 B4 1 B5 1 B6 1 B7 1 9 …" at bounding box center [542, 276] width 818 height 355
click at [357, 12] on span "Mis reservas" at bounding box center [357, 14] width 41 height 5
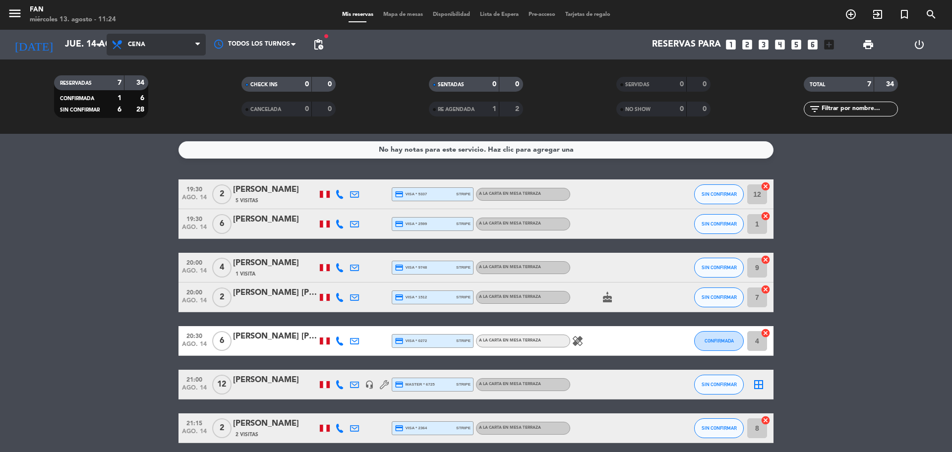
click at [180, 51] on span "Cena" at bounding box center [156, 45] width 99 height 22
click at [171, 85] on div "menu Fan miércoles 13. agosto - 11:24 Mis reservas Mapa de mesas Disponibilidad…" at bounding box center [476, 67] width 952 height 134
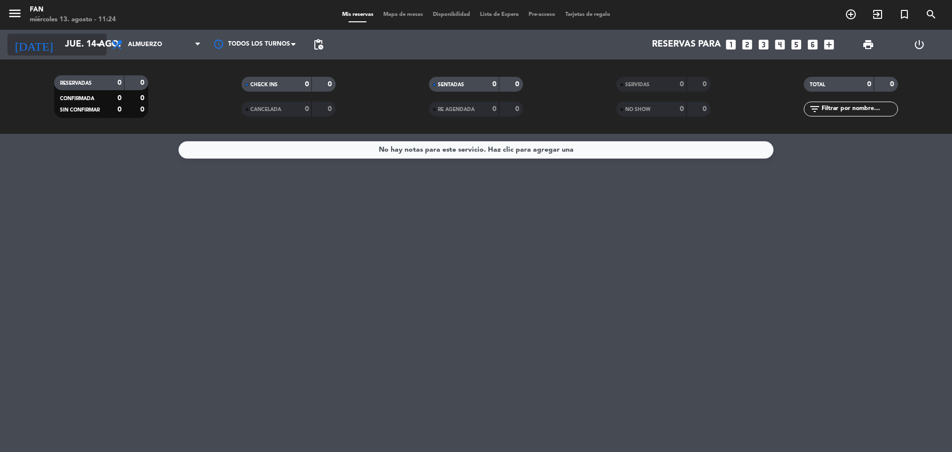
click at [60, 49] on input "jue. 14 ago." at bounding box center [117, 45] width 115 height 20
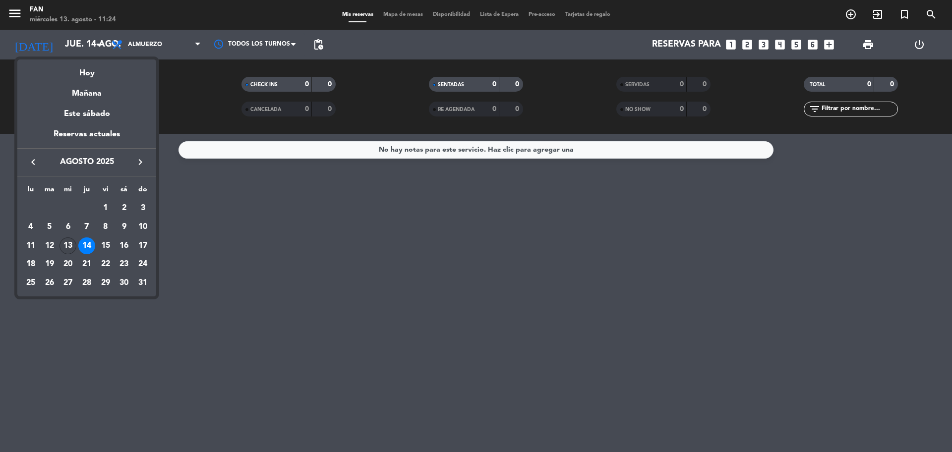
click at [73, 239] on div "13" at bounding box center [67, 245] width 17 height 17
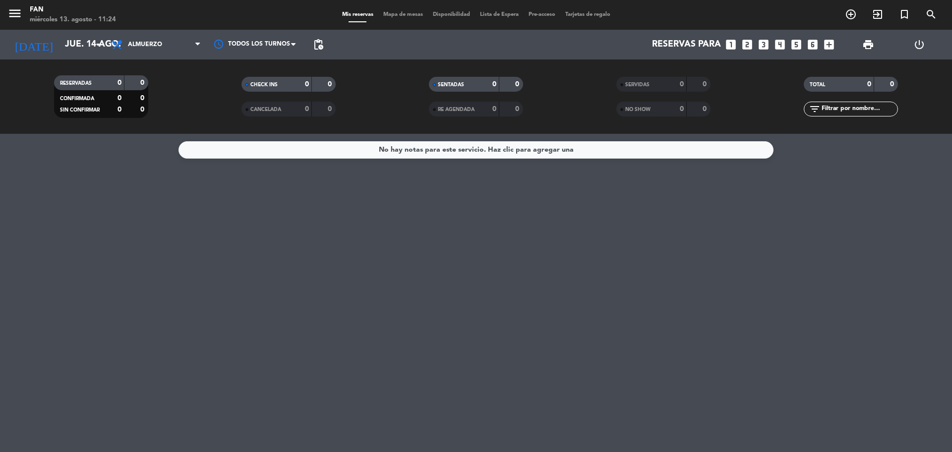
type input "mié. 13 ago."
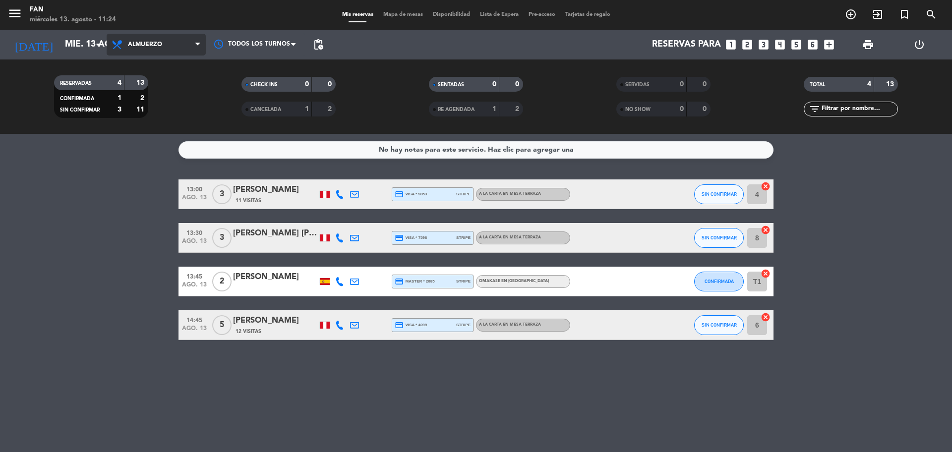
click at [175, 46] on span "Almuerzo" at bounding box center [156, 45] width 99 height 22
click at [170, 104] on div "menu Fan miércoles 13. agosto - 11:24 Mis reservas Mapa de mesas Disponibilidad…" at bounding box center [476, 67] width 952 height 134
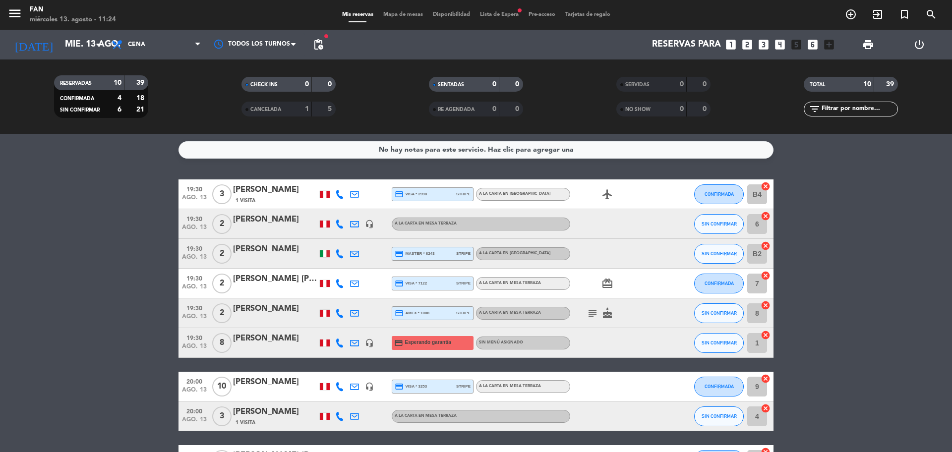
click at [339, 344] on icon at bounding box center [339, 343] width 9 height 9
click at [362, 330] on span at bounding box center [366, 327] width 8 height 8
click at [253, 352] on div at bounding box center [275, 349] width 84 height 8
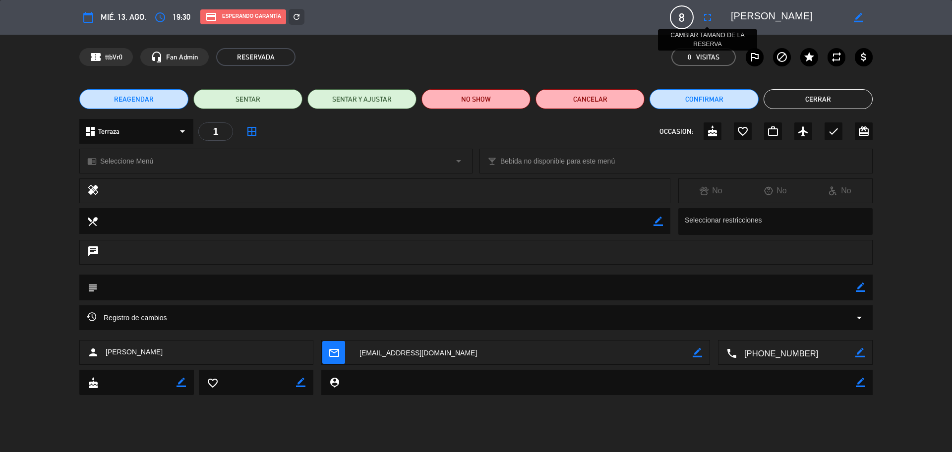
click at [710, 16] on icon "fullscreen" at bounding box center [707, 17] width 12 height 12
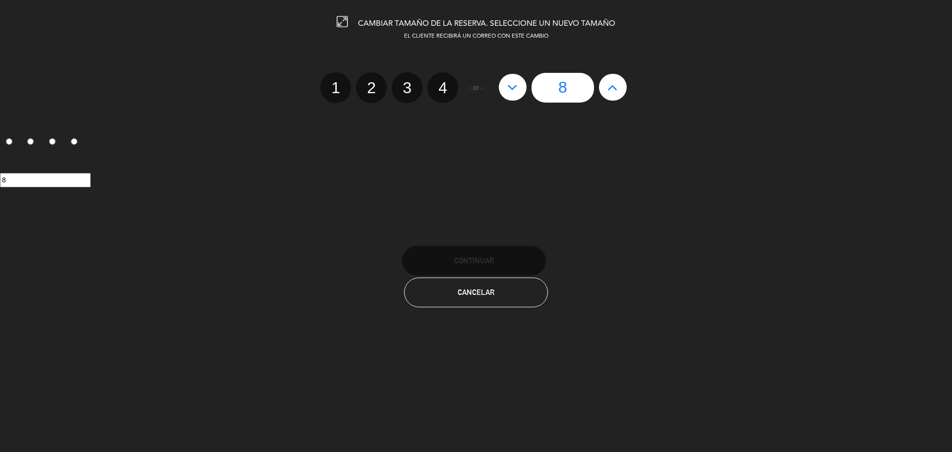
click at [517, 83] on icon at bounding box center [512, 87] width 10 height 16
type input "7"
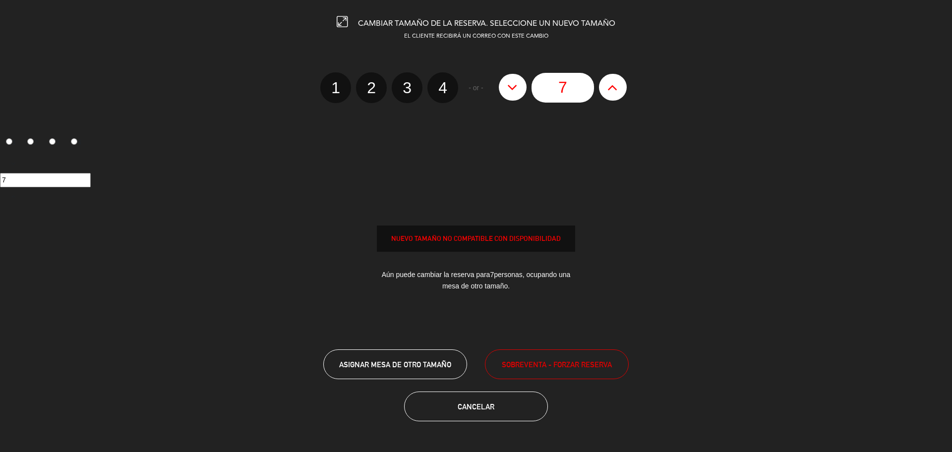
click at [517, 83] on icon at bounding box center [512, 87] width 10 height 16
type input "6"
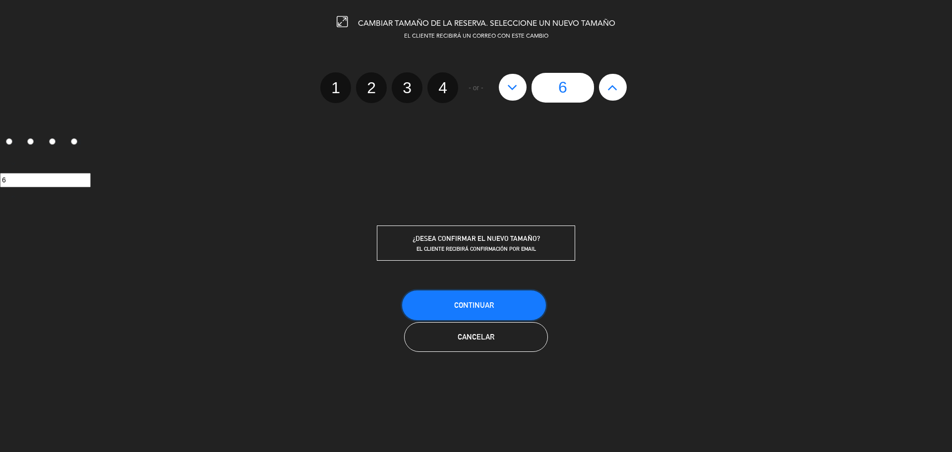
click at [470, 308] on span "Continuar" at bounding box center [474, 305] width 40 height 8
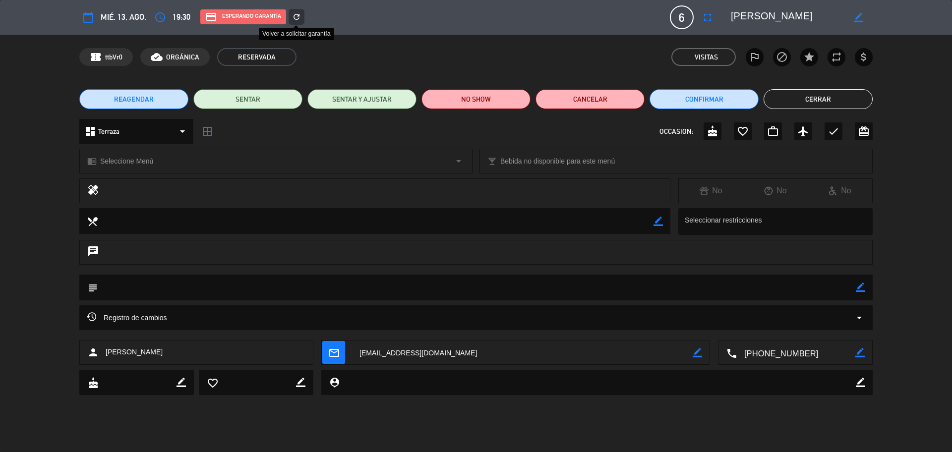
click at [295, 20] on icon "refresh" at bounding box center [296, 16] width 9 height 9
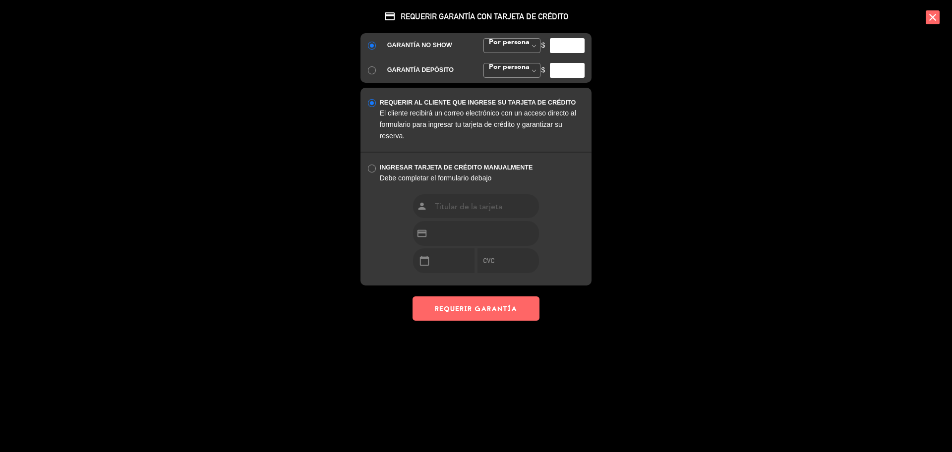
click at [565, 44] on input "number" at bounding box center [567, 45] width 35 height 15
type input "30"
click at [492, 309] on button "REQUERIR GARANTÍA" at bounding box center [475, 308] width 127 height 24
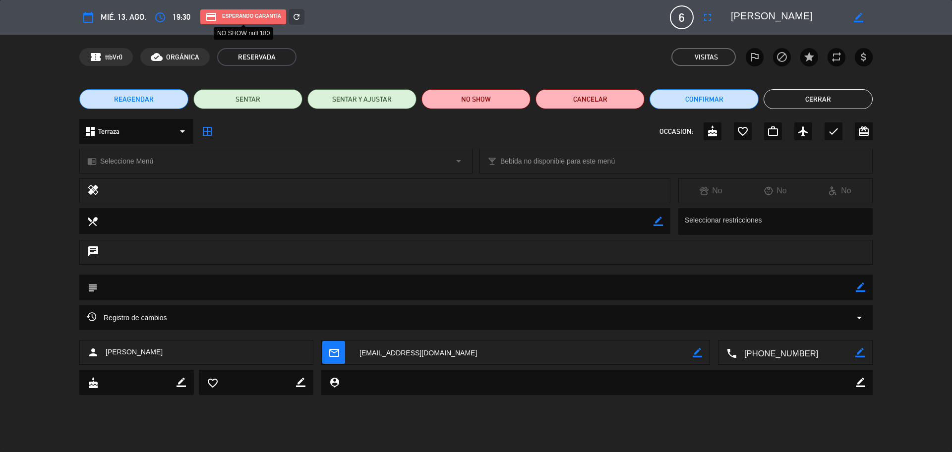
click at [218, 20] on div "credit_card Esperando garantía" at bounding box center [243, 16] width 86 height 15
click at [300, 16] on icon "refresh" at bounding box center [296, 16] width 9 height 9
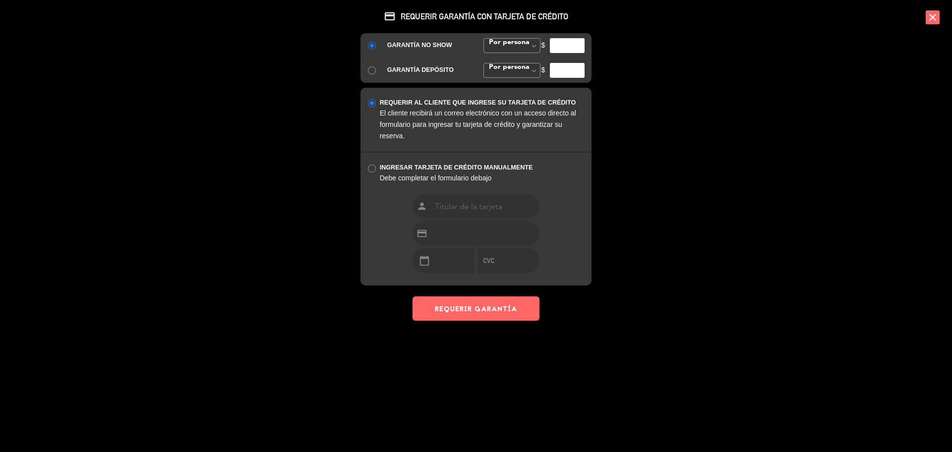
click at [300, 16] on div "credit_card REQUERIR GARANTÍA CON TARJETA DE CRÉDITO GARANTÍA NO SHOW Por perso…" at bounding box center [476, 226] width 952 height 452
click at [937, 18] on icon "close" at bounding box center [932, 17] width 14 height 14
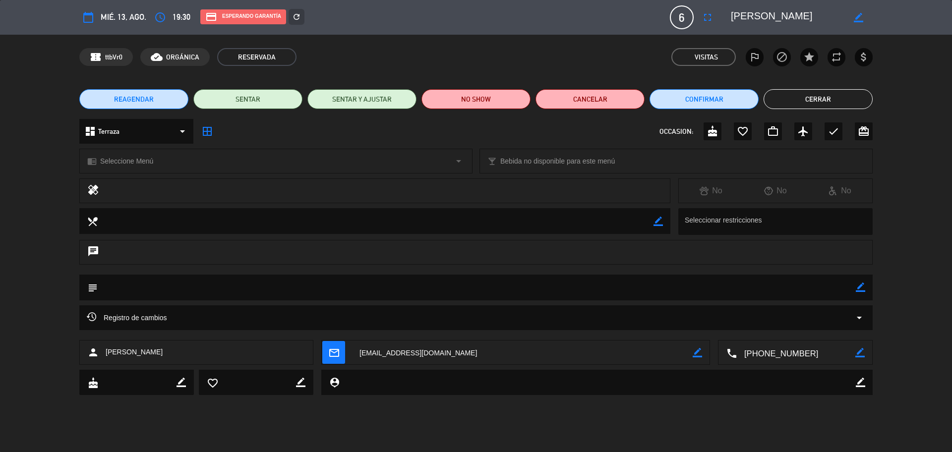
click at [798, 97] on button "Cerrar" at bounding box center [817, 99] width 109 height 20
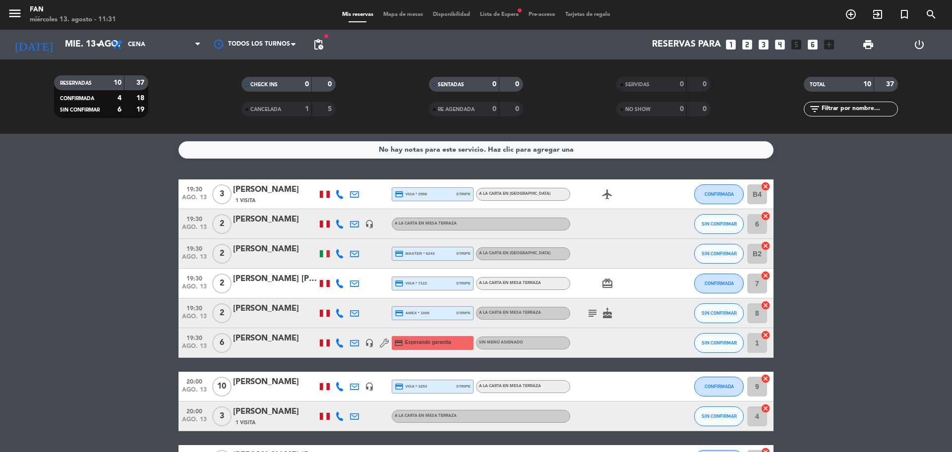
click at [415, 12] on span "Mapa de mesas" at bounding box center [403, 14] width 50 height 5
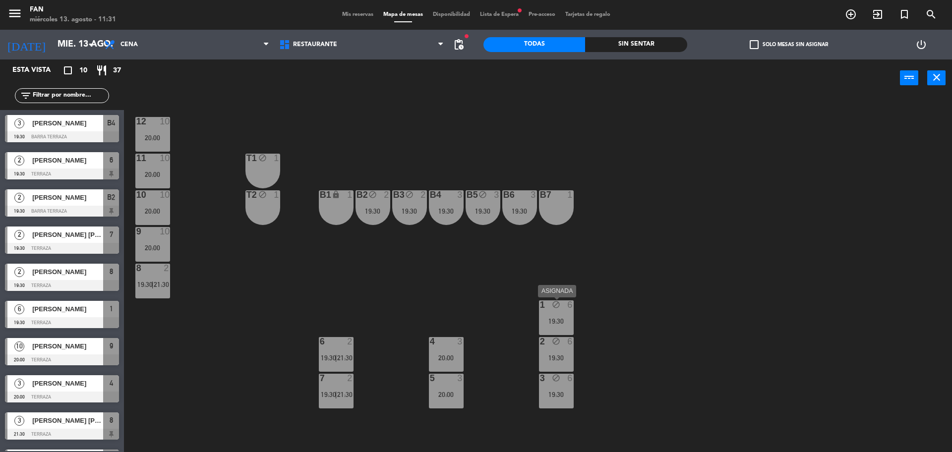
click at [556, 331] on div "1 block 6 19:30" at bounding box center [556, 317] width 35 height 35
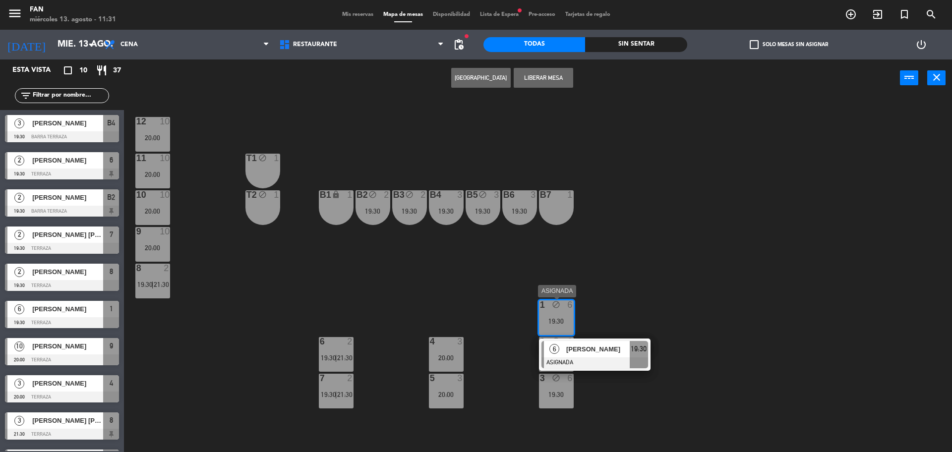
click at [568, 363] on div at bounding box center [594, 362] width 107 height 11
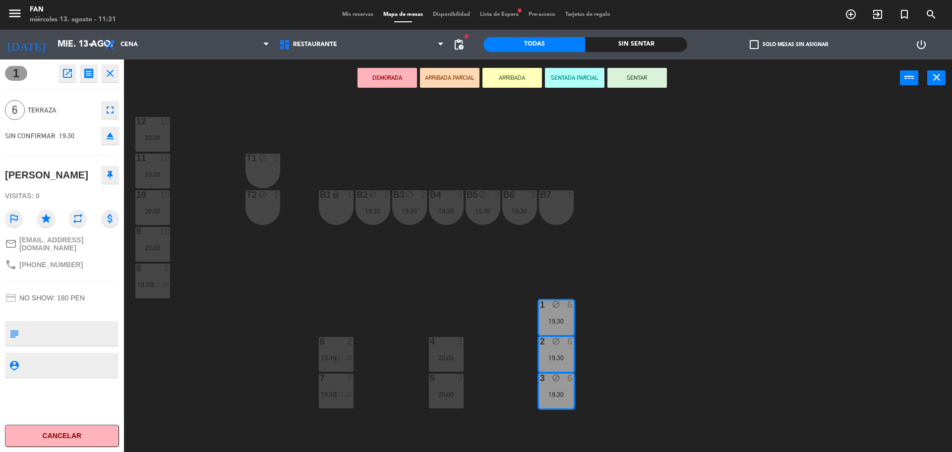
click at [59, 72] on button "open_in_new" at bounding box center [67, 73] width 18 height 18
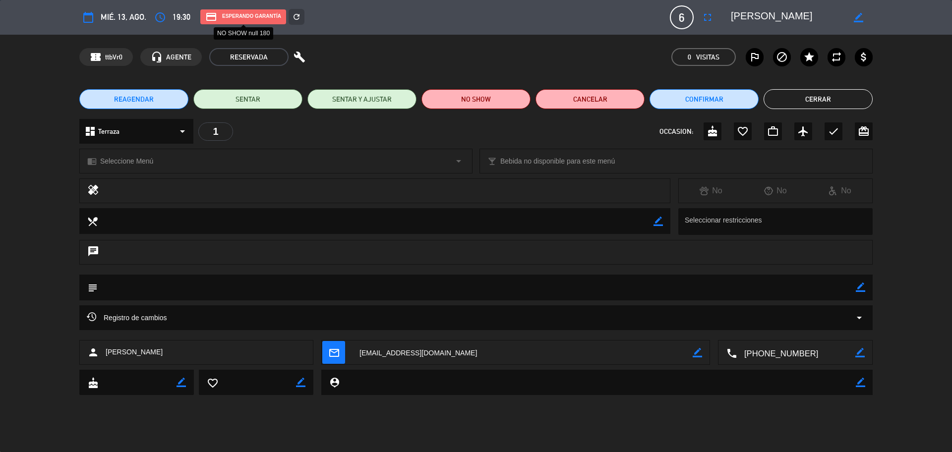
click at [248, 16] on div "credit_card Esperando garantía" at bounding box center [243, 16] width 86 height 15
click at [224, 15] on div "credit_card Esperando garantía" at bounding box center [243, 16] width 86 height 15
click at [206, 16] on icon "credit_card" at bounding box center [211, 17] width 12 height 12
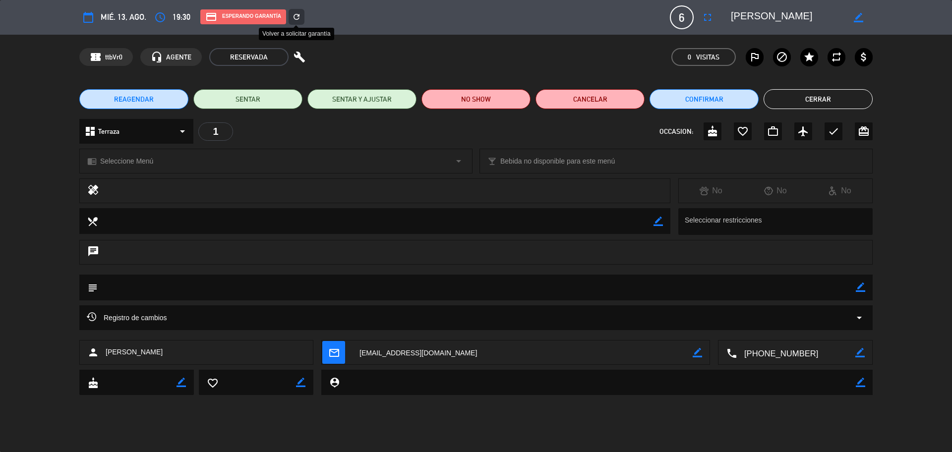
click at [293, 17] on icon "refresh" at bounding box center [296, 16] width 9 height 9
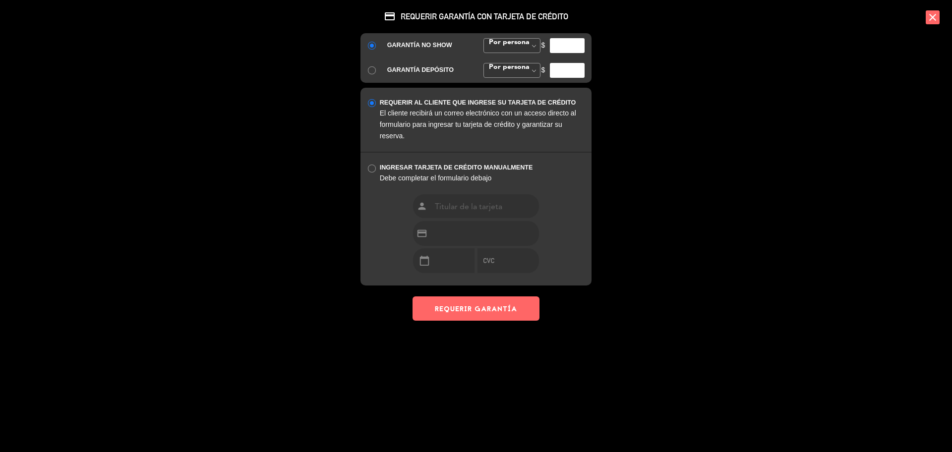
click at [377, 68] on div at bounding box center [369, 69] width 19 height 11
click at [371, 67] on input "radio" at bounding box center [371, 69] width 6 height 6
click at [370, 39] on div "GARANTÍA NO SHOW Por persona Monto Fijo Por persona Por persona [PERSON_NAME] $" at bounding box center [475, 45] width 231 height 25
click at [570, 48] on input "number" at bounding box center [567, 45] width 35 height 15
type input "30"
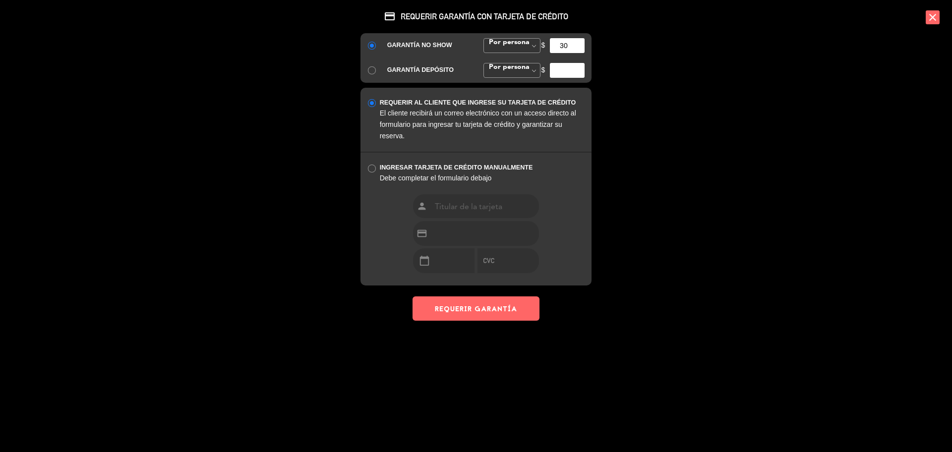
click at [442, 133] on div "El cliente recibirá un correo electrónico con un acceso directo al formulario p…" at bounding box center [482, 125] width 205 height 34
click at [477, 317] on button "REQUERIR GARANTÍA" at bounding box center [475, 308] width 127 height 24
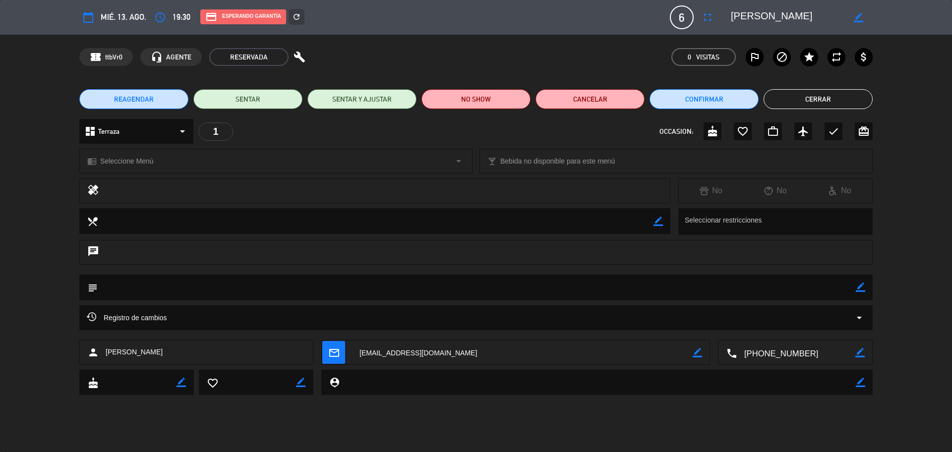
click at [778, 108] on button "Cerrar" at bounding box center [817, 99] width 109 height 20
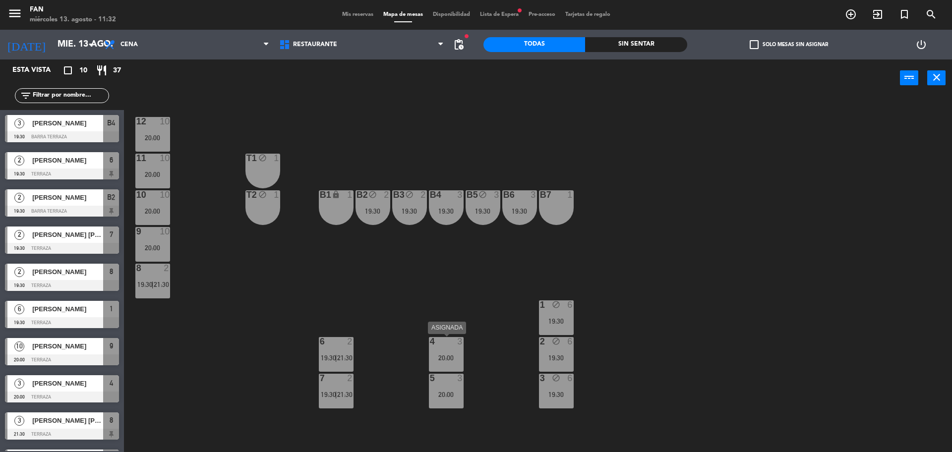
click at [446, 358] on div "20:00" at bounding box center [446, 357] width 35 height 7
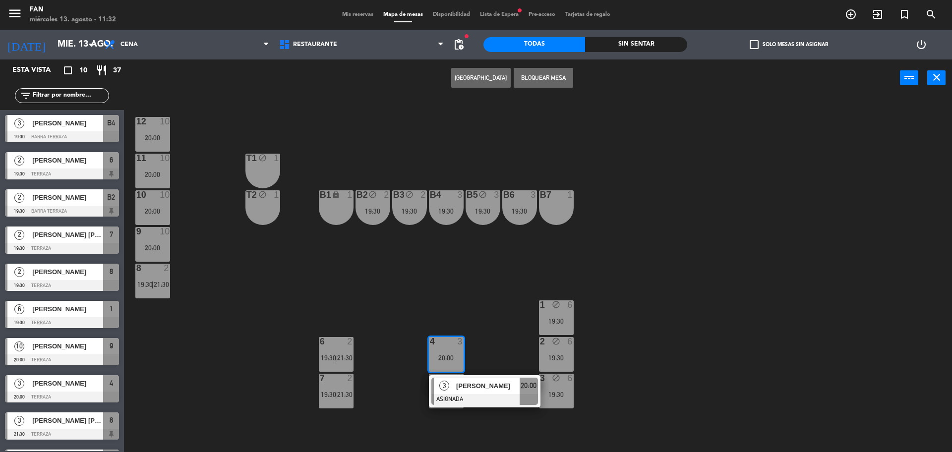
click at [552, 208] on div "B7 1" at bounding box center [556, 207] width 35 height 35
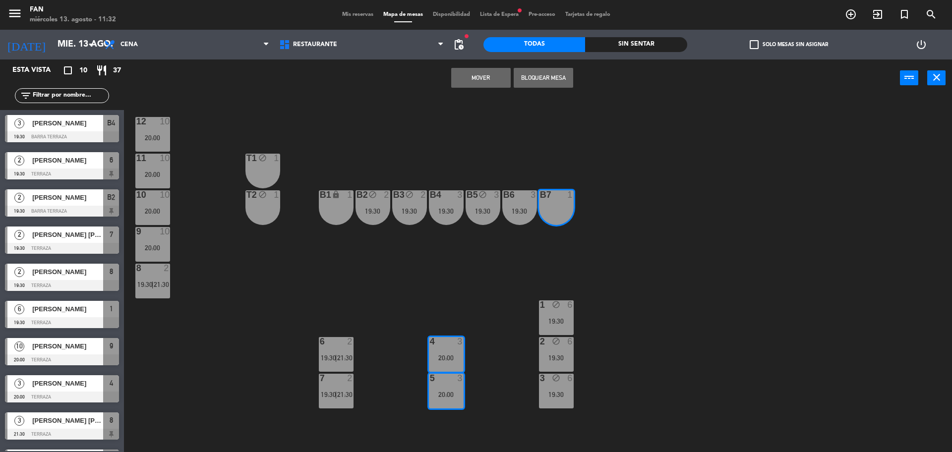
click at [480, 79] on button "Mover" at bounding box center [480, 78] width 59 height 20
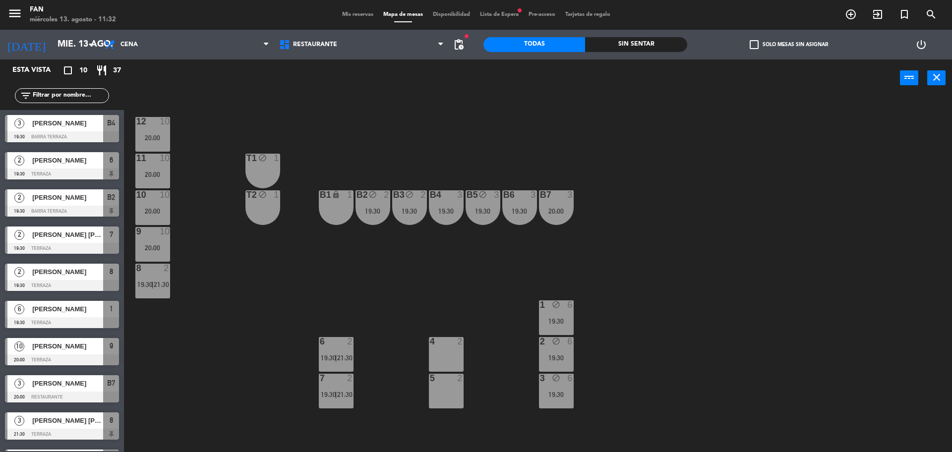
click at [567, 307] on div "6" at bounding box center [570, 304] width 6 height 9
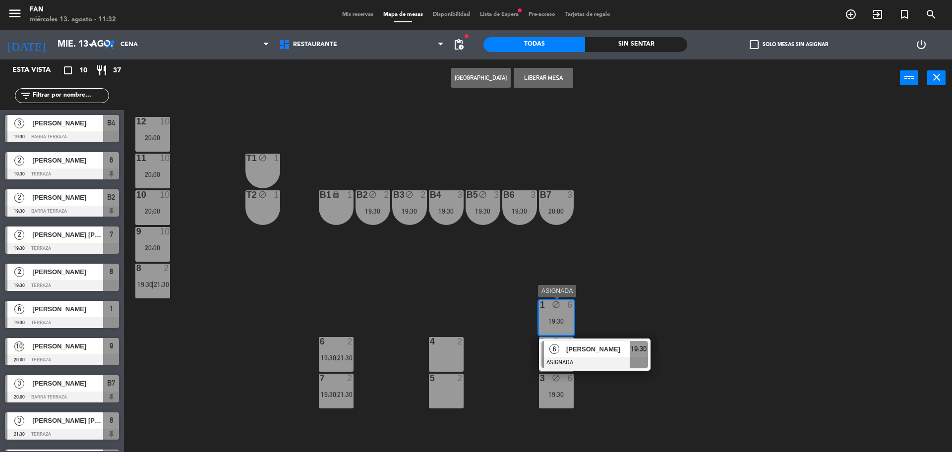
click at [585, 349] on span "[PERSON_NAME]" at bounding box center [597, 349] width 63 height 10
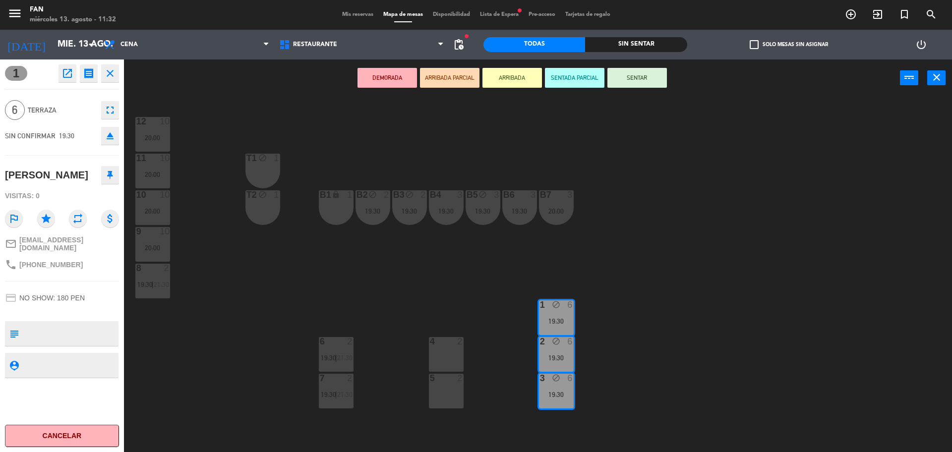
click at [447, 359] on div "4 2" at bounding box center [446, 354] width 35 height 35
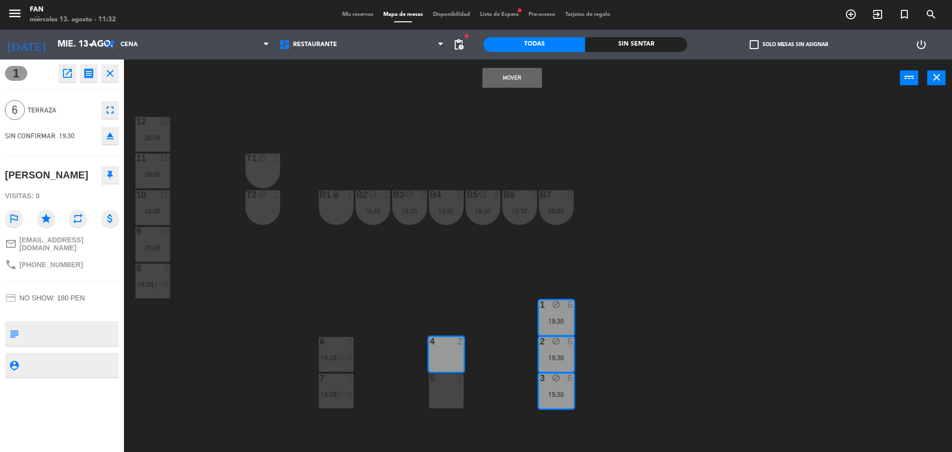
click at [446, 378] on div at bounding box center [446, 378] width 16 height 9
click at [516, 77] on button "Mover y Unir" at bounding box center [511, 78] width 59 height 20
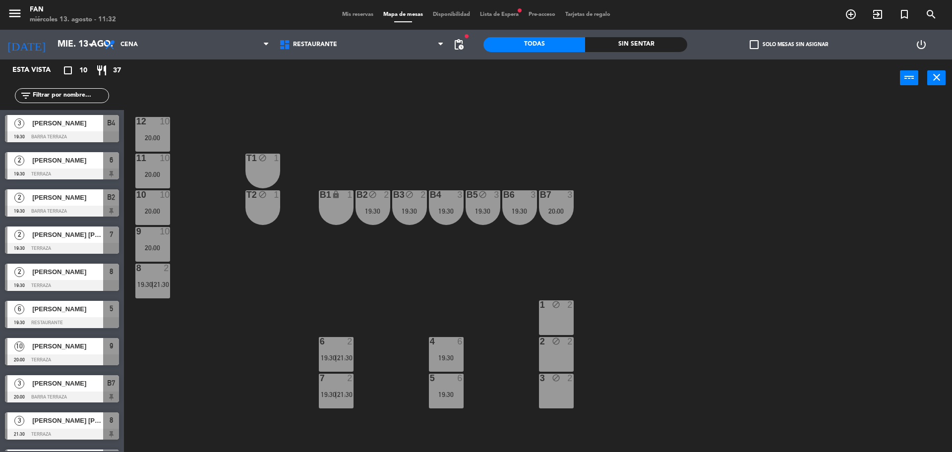
click at [564, 201] on div "B7 3 20:00" at bounding box center [556, 207] width 35 height 35
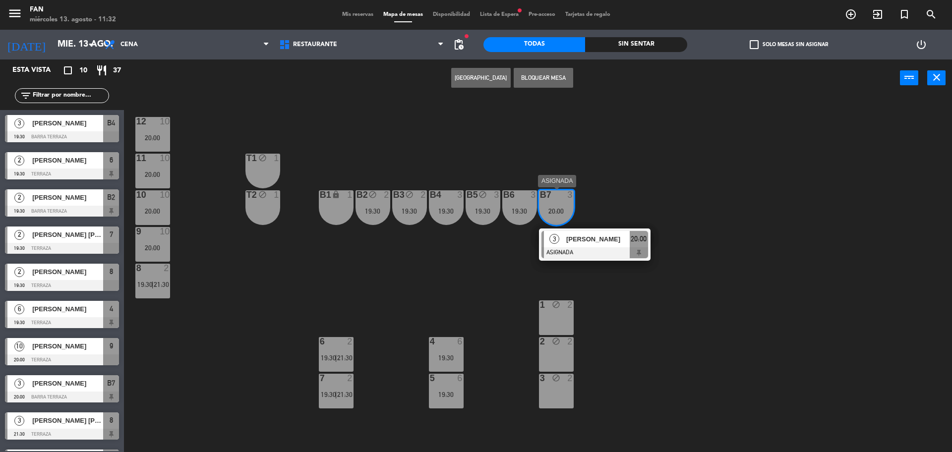
click at [580, 246] on div "[PERSON_NAME]" at bounding box center [597, 239] width 64 height 16
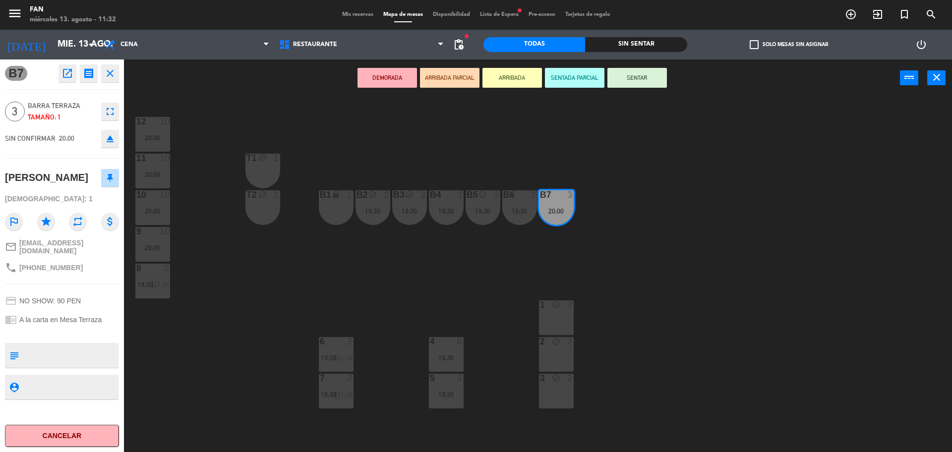
click at [558, 357] on div "2 block 2" at bounding box center [556, 354] width 35 height 35
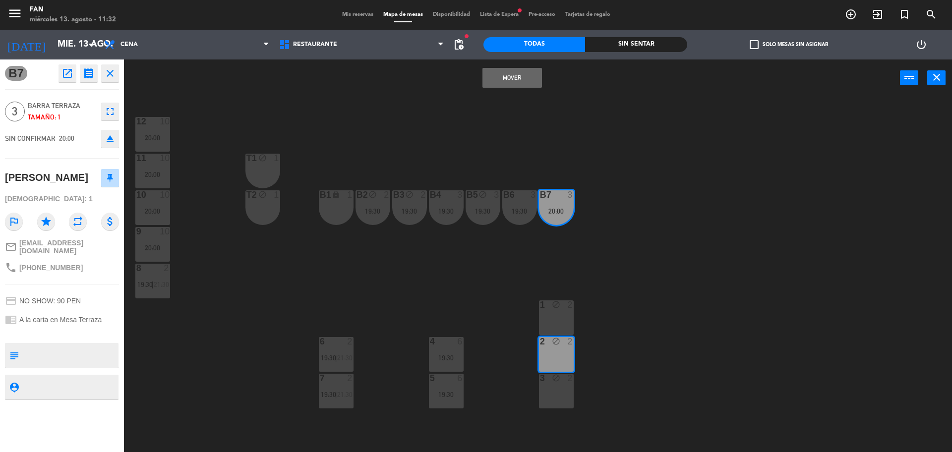
click at [559, 374] on icon "block" at bounding box center [556, 378] width 8 height 8
click at [505, 80] on button "Mover y Unir" at bounding box center [511, 78] width 59 height 20
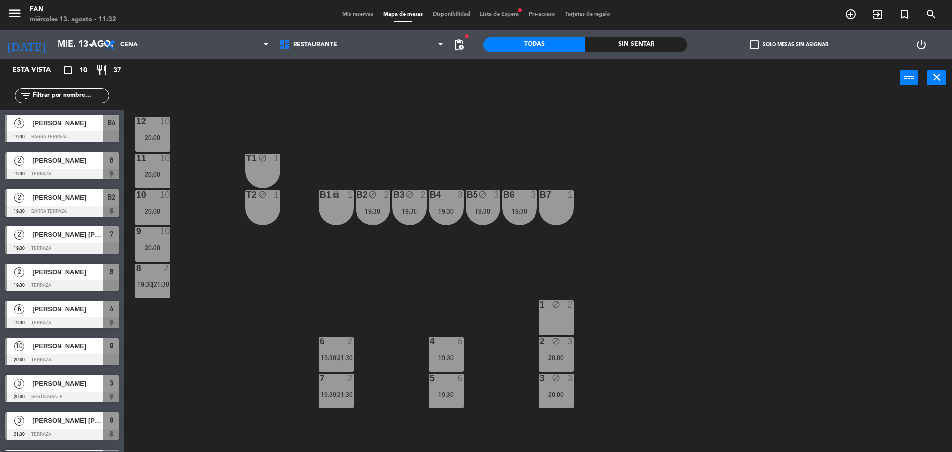
scroll to position [23, 0]
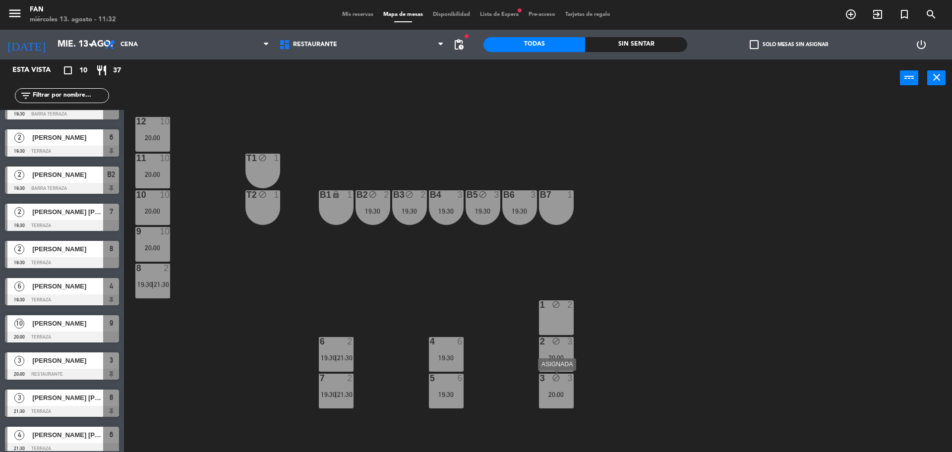
click at [568, 389] on div "3 block 3 20:00" at bounding box center [556, 391] width 35 height 35
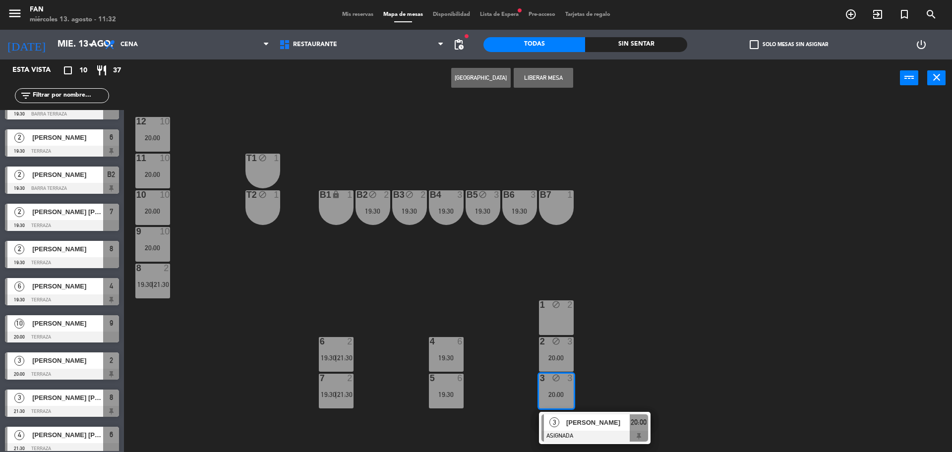
click at [560, 357] on div "20:00" at bounding box center [556, 357] width 35 height 7
click at [558, 78] on button "Liberar Mesa" at bounding box center [542, 78] width 59 height 20
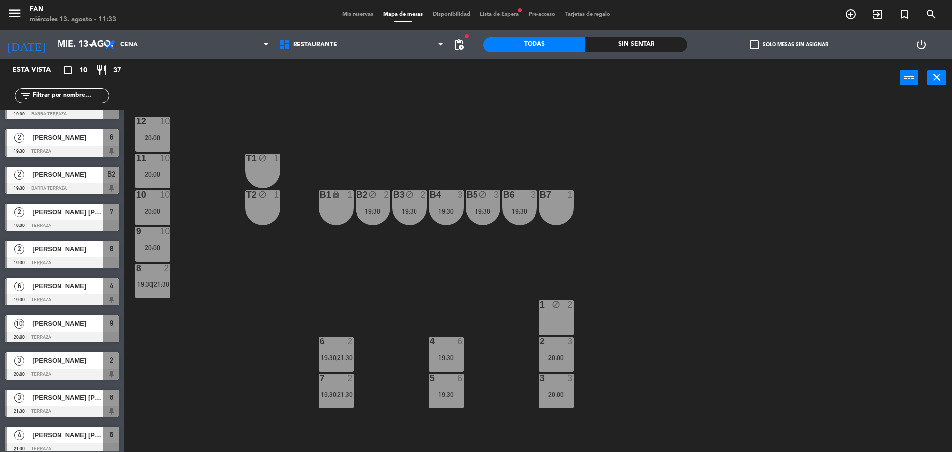
click at [536, 318] on div "12 10 20:00 11 10 20:00 T1 block 1 10 10 20:00 T2 block 1 B1 lock 1 B2 block 2 …" at bounding box center [542, 276] width 818 height 355
click at [566, 320] on div "1 block 2" at bounding box center [556, 317] width 35 height 35
click at [545, 84] on button "Liberar Mesa" at bounding box center [542, 78] width 59 height 20
click at [450, 391] on div "19:30" at bounding box center [446, 394] width 35 height 7
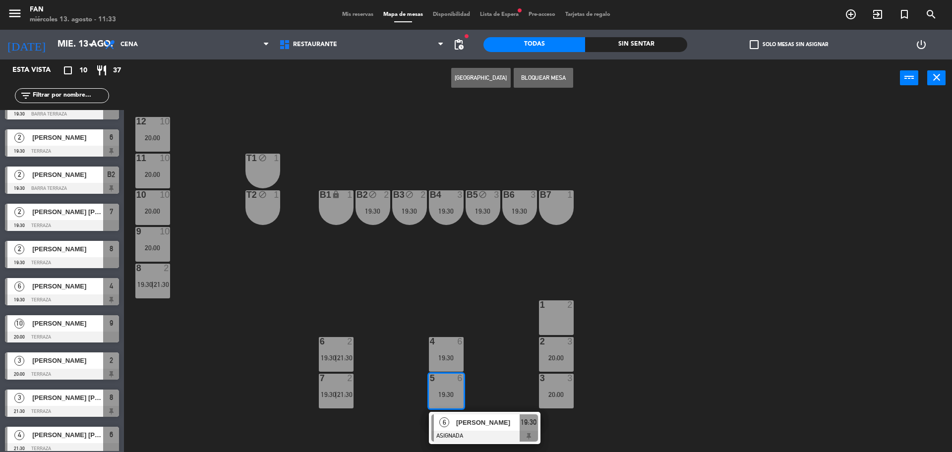
click at [450, 366] on div "4 6 19:30" at bounding box center [446, 354] width 35 height 35
click at [556, 76] on button "Bloquear Mesa" at bounding box center [542, 78] width 59 height 20
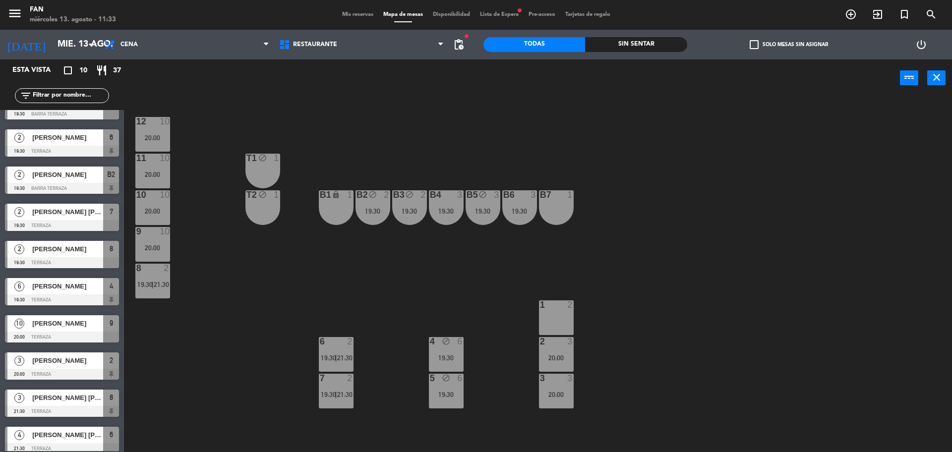
click at [642, 238] on div "12 10 20:00 11 10 20:00 T1 block 1 10 10 20:00 T2 block 1 B1 lock 1 B2 block 2 …" at bounding box center [542, 276] width 818 height 355
click at [331, 384] on div "7 2 19:30 | 21:30" at bounding box center [336, 391] width 35 height 35
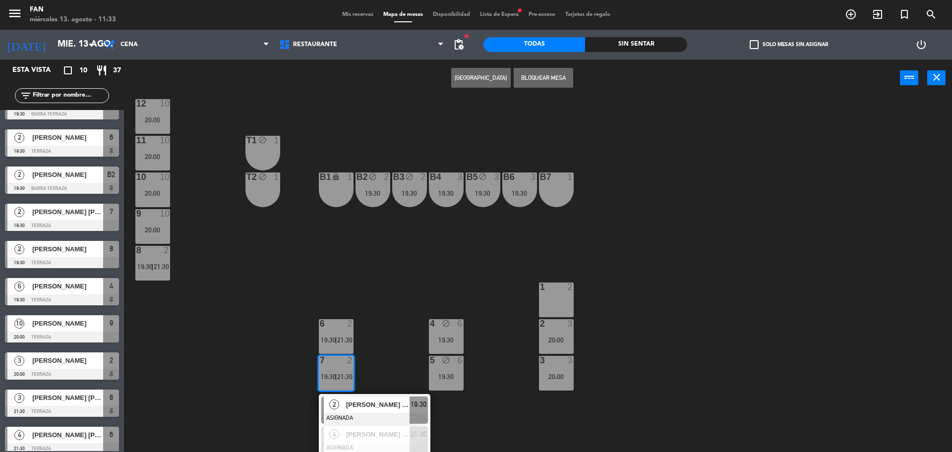
scroll to position [19, 0]
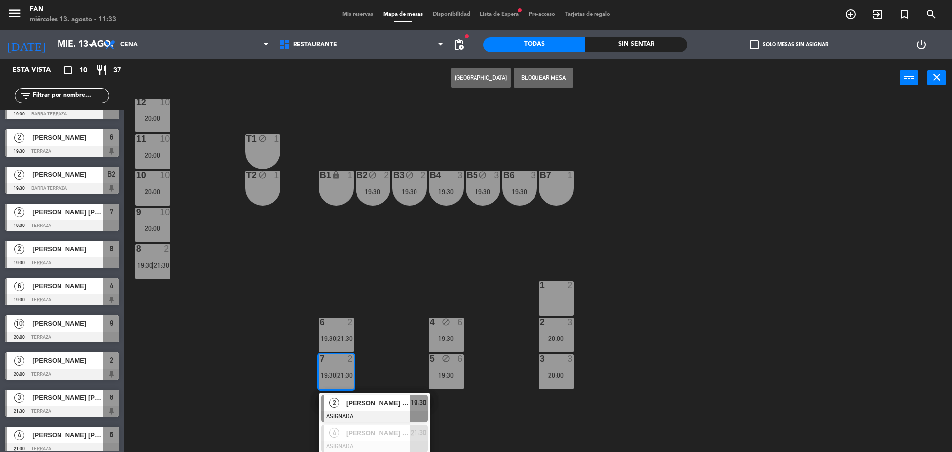
click at [374, 341] on div "12 10 20:00 11 10 20:00 T1 block 1 10 10 20:00 T2 block 1 B1 lock 1 B2 block 2 …" at bounding box center [542, 276] width 818 height 355
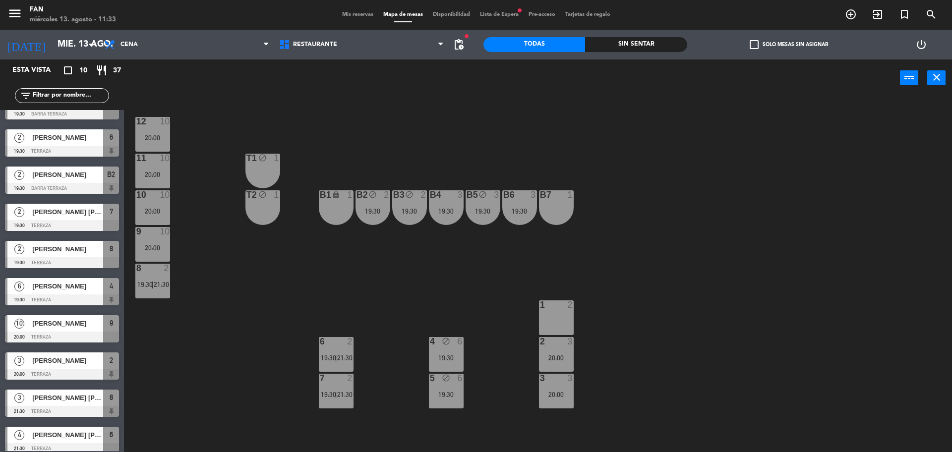
scroll to position [0, 0]
click at [333, 337] on div at bounding box center [336, 341] width 16 height 9
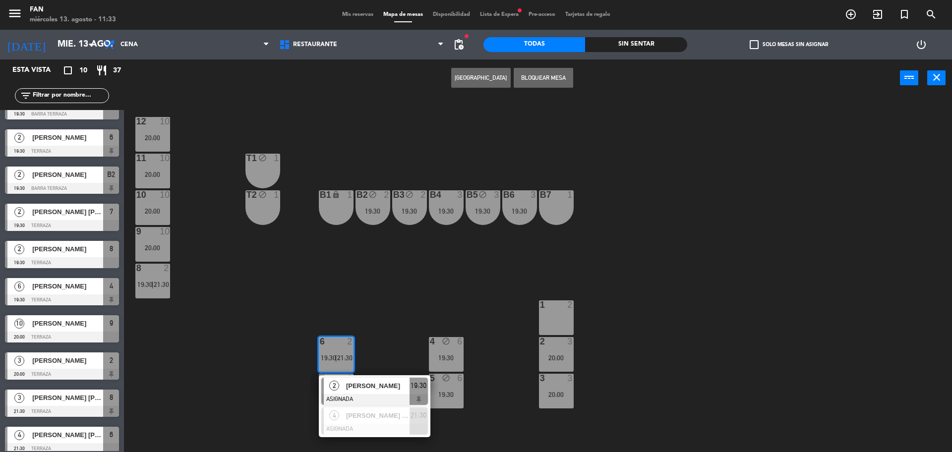
click at [313, 301] on div "12 10 20:00 11 10 20:00 T1 block 1 10 10 20:00 T2 block 1 B1 lock 1 B2 block 2 …" at bounding box center [542, 276] width 818 height 355
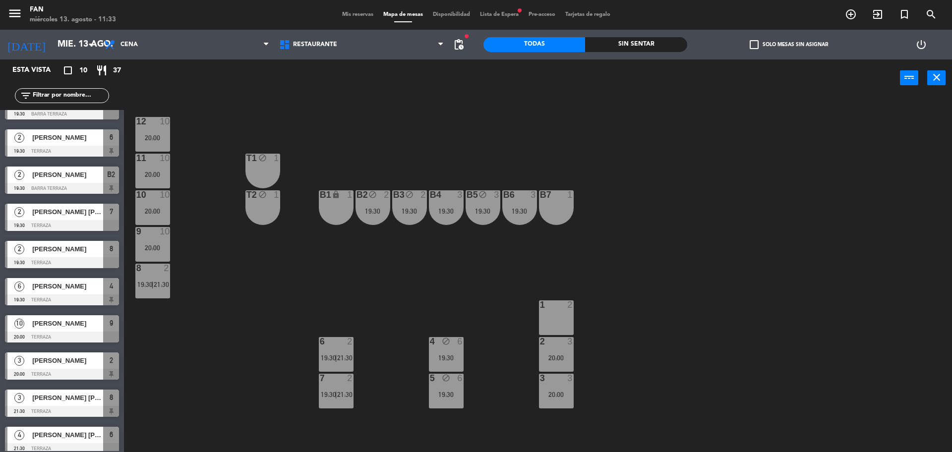
click at [152, 279] on div "8 2 19:30 | 21:30" at bounding box center [152, 281] width 35 height 35
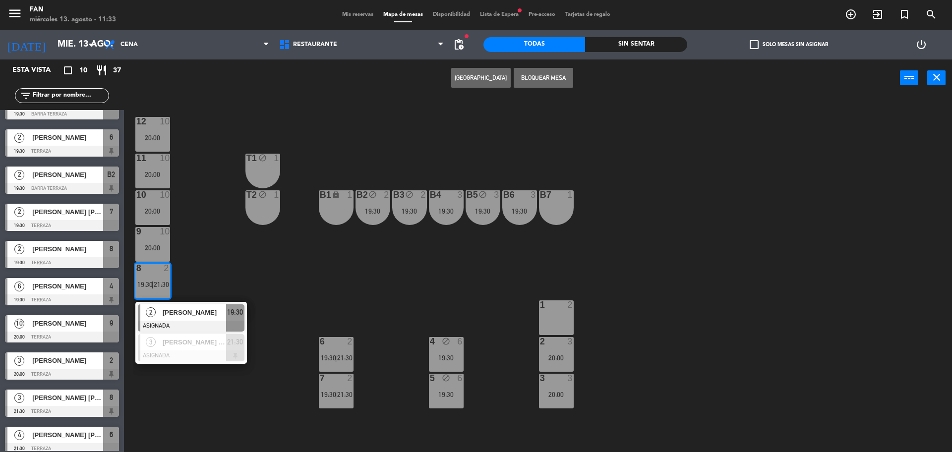
click at [343, 13] on span "Mis reservas" at bounding box center [357, 14] width 41 height 5
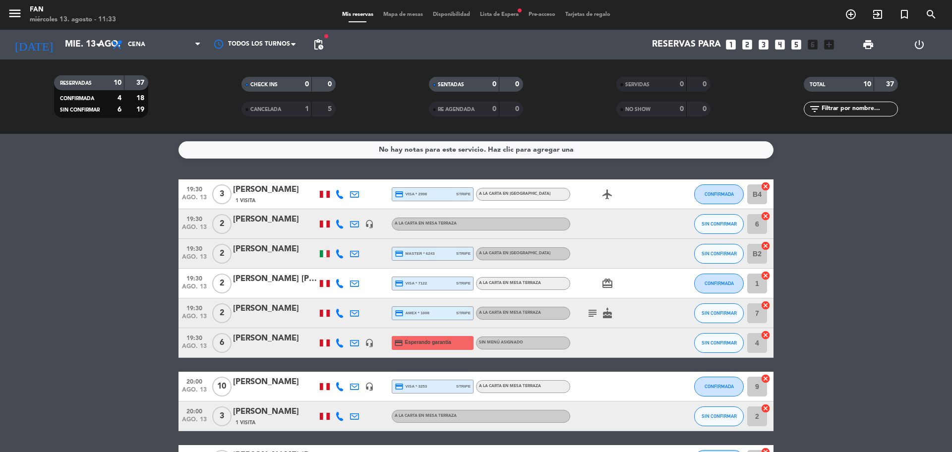
click at [334, 285] on div at bounding box center [339, 283] width 15 height 29
click at [337, 285] on icon at bounding box center [339, 283] width 9 height 9
click at [362, 270] on span at bounding box center [366, 267] width 8 height 8
click at [339, 315] on icon at bounding box center [339, 313] width 9 height 9
click at [362, 296] on span at bounding box center [366, 297] width 8 height 8
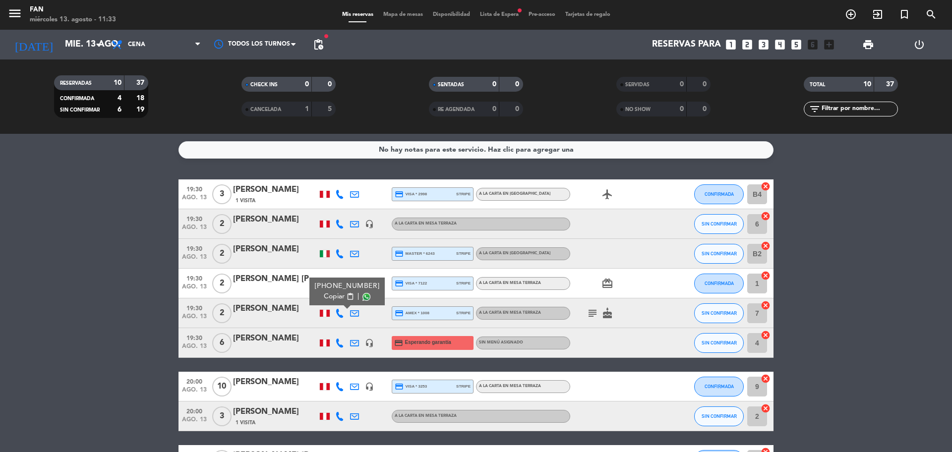
click at [394, 16] on span "Mapa de mesas" at bounding box center [403, 14] width 50 height 5
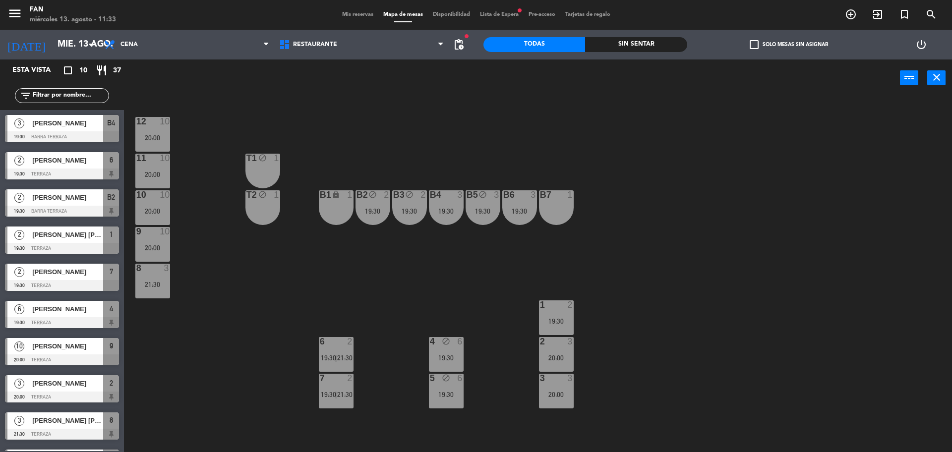
click at [621, 215] on div "12 10 20:00 11 10 20:00 T1 block 1 10 10 20:00 T2 block 1 B1 lock 1 B2 block 2 …" at bounding box center [542, 276] width 818 height 355
click at [572, 318] on div "19:30" at bounding box center [556, 321] width 35 height 7
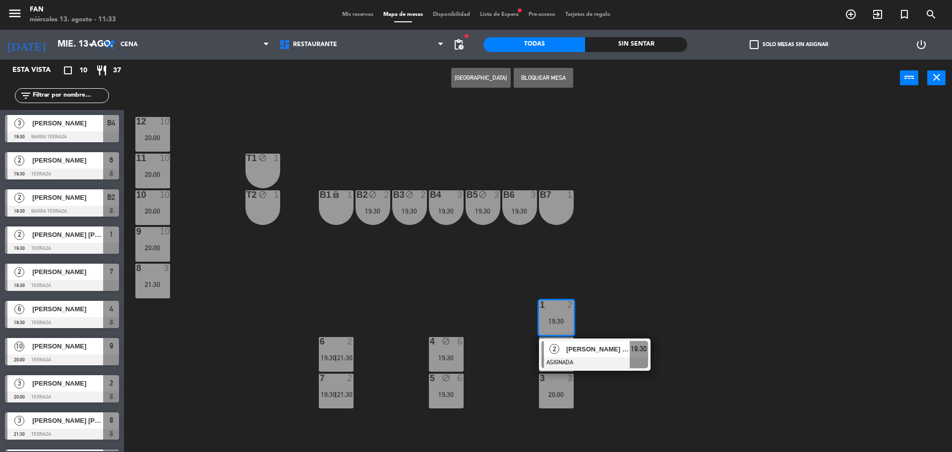
click at [584, 350] on span "[PERSON_NAME] [PERSON_NAME]" at bounding box center [597, 349] width 63 height 10
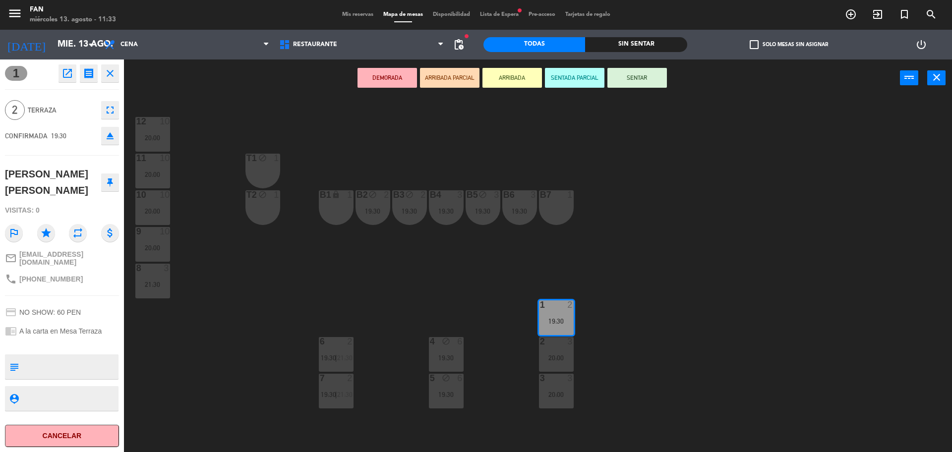
click at [159, 281] on div "21:30" at bounding box center [152, 284] width 35 height 7
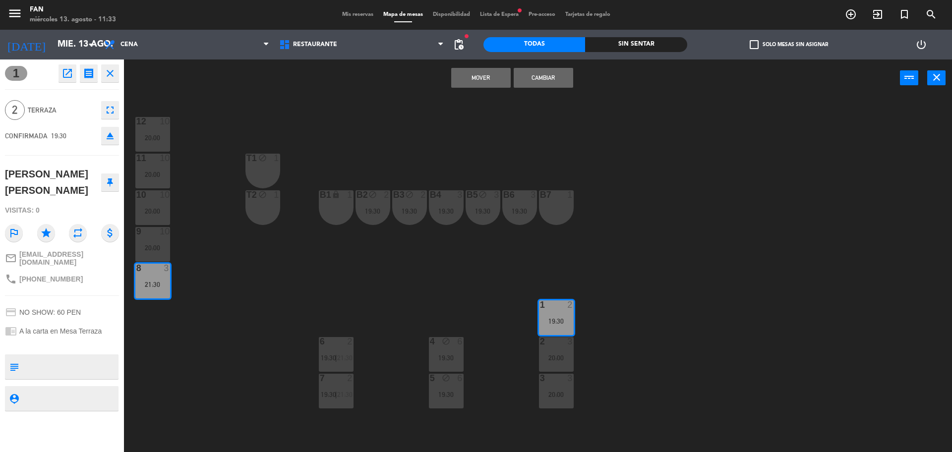
click at [483, 81] on button "Mover" at bounding box center [480, 78] width 59 height 20
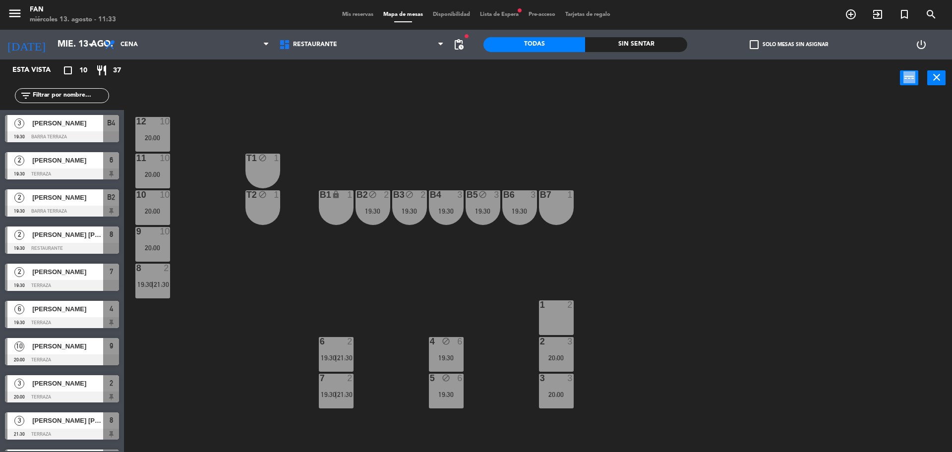
click at [483, 81] on div "power_input close" at bounding box center [512, 78] width 776 height 38
click at [412, 205] on div "B3 block 2 19:30" at bounding box center [409, 207] width 35 height 35
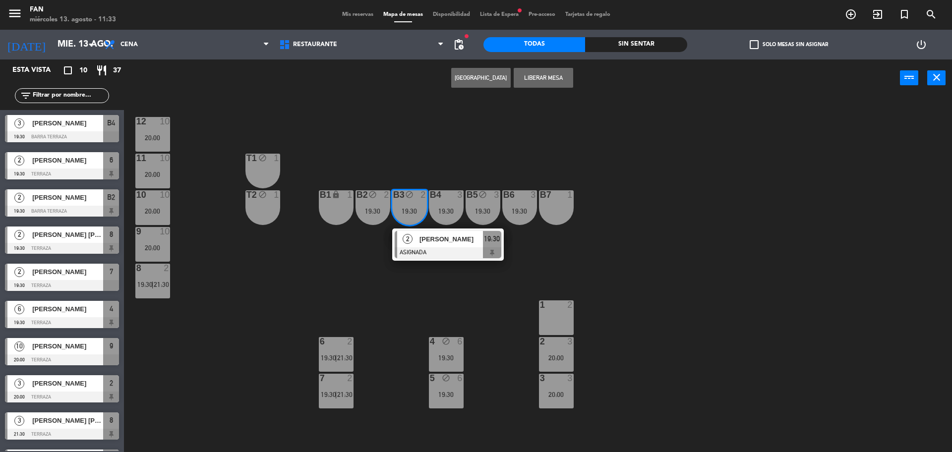
click at [339, 12] on span "Mis reservas" at bounding box center [357, 14] width 41 height 5
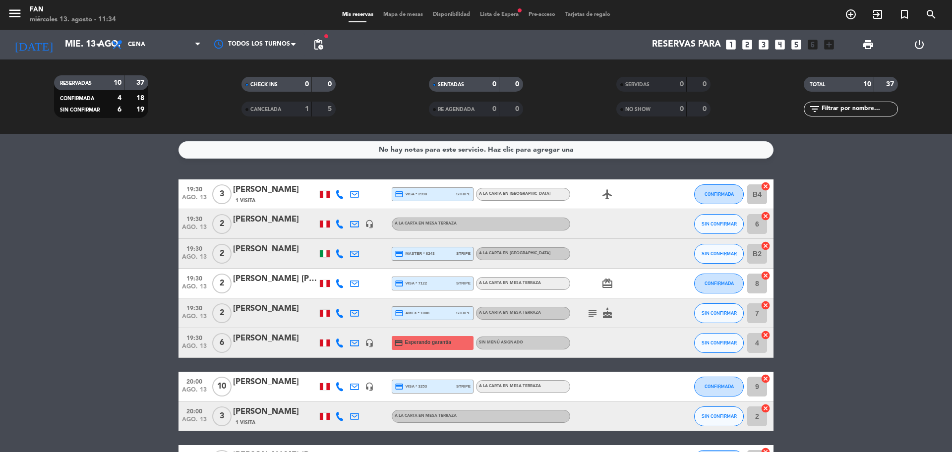
click at [132, 360] on bookings-row "19:30 ago. 13 3 [PERSON_NAME] 1 Visita credit_card visa * 2998 stripe A la cart…" at bounding box center [476, 341] width 952 height 325
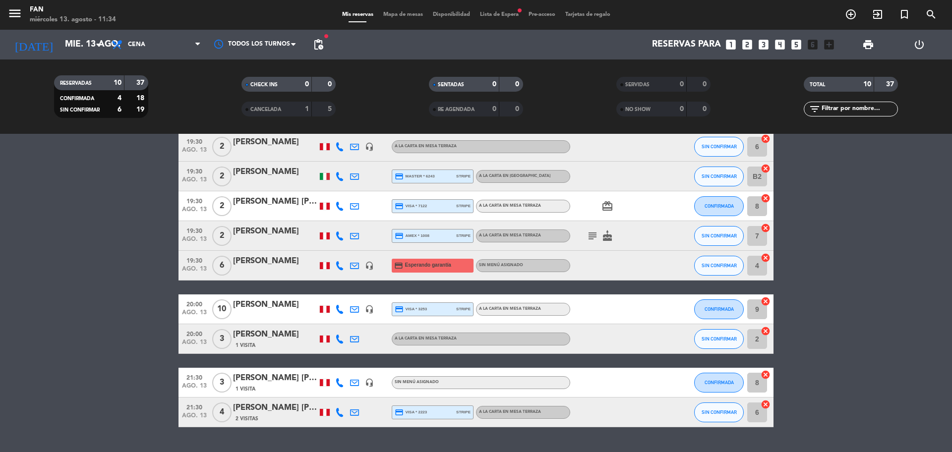
scroll to position [53, 0]
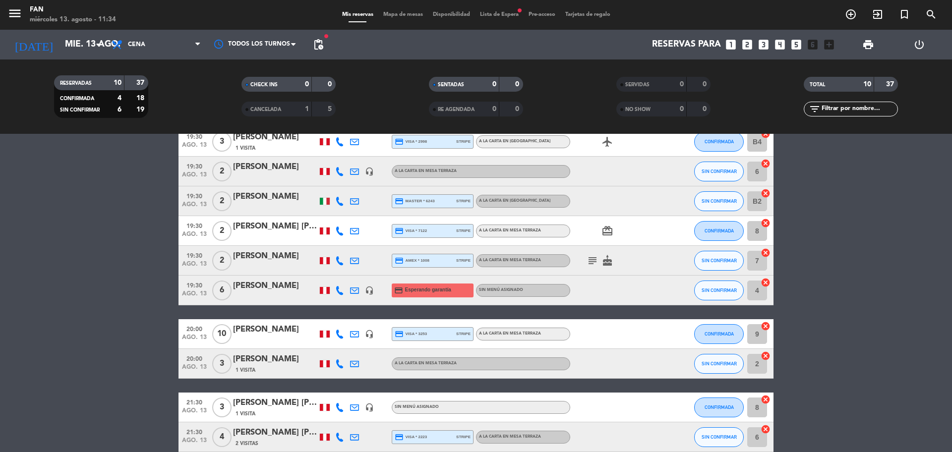
click at [260, 290] on div "[PERSON_NAME]" at bounding box center [275, 286] width 84 height 13
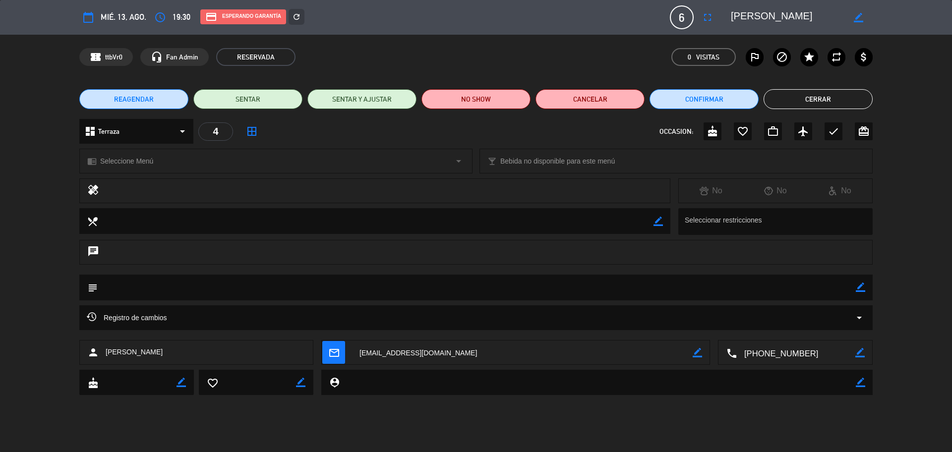
click at [281, 154] on div "chrome_reader_mode Seleccione Menú arrow_drop_down" at bounding box center [276, 161] width 392 height 24
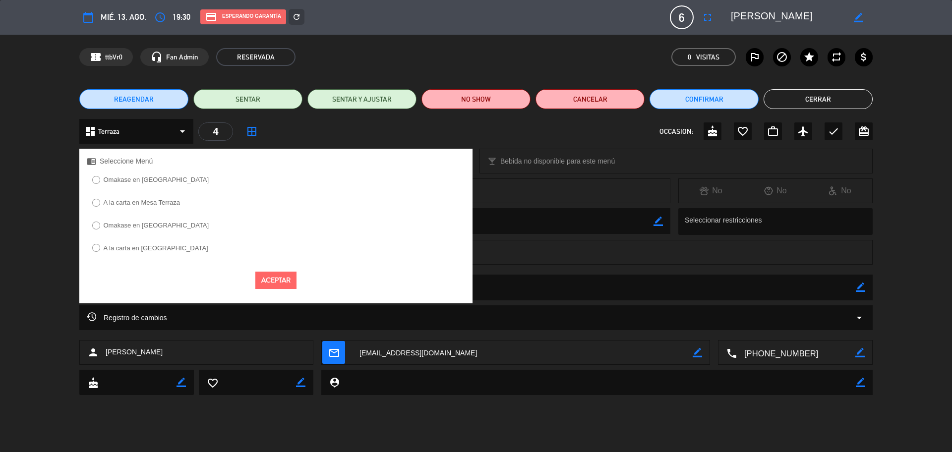
click at [160, 202] on label "A la carta en Mesa Terraza" at bounding box center [142, 202] width 76 height 6
click at [285, 283] on button "Aceptar" at bounding box center [275, 280] width 41 height 17
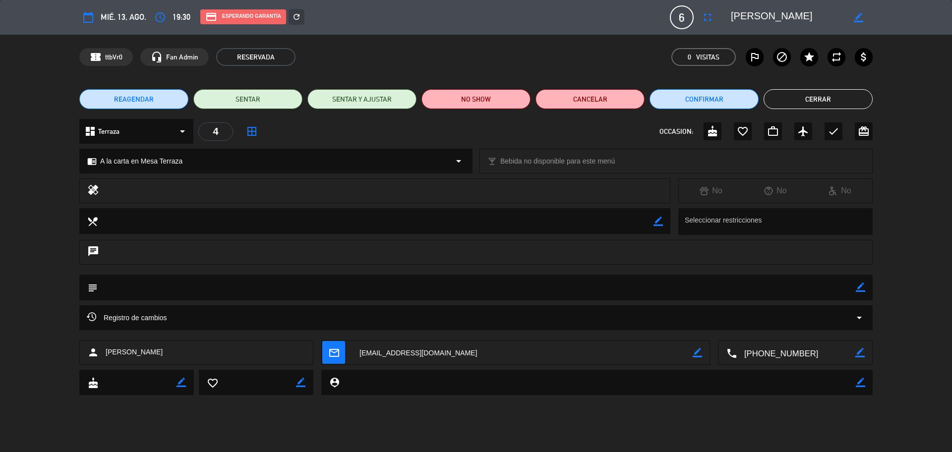
click at [789, 100] on button "Cerrar" at bounding box center [817, 99] width 109 height 20
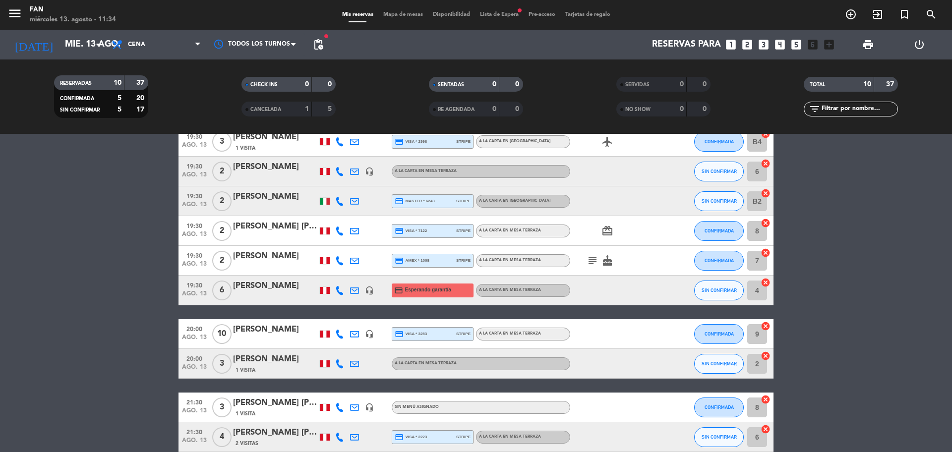
click at [413, 14] on span "Mapa de mesas" at bounding box center [403, 14] width 50 height 5
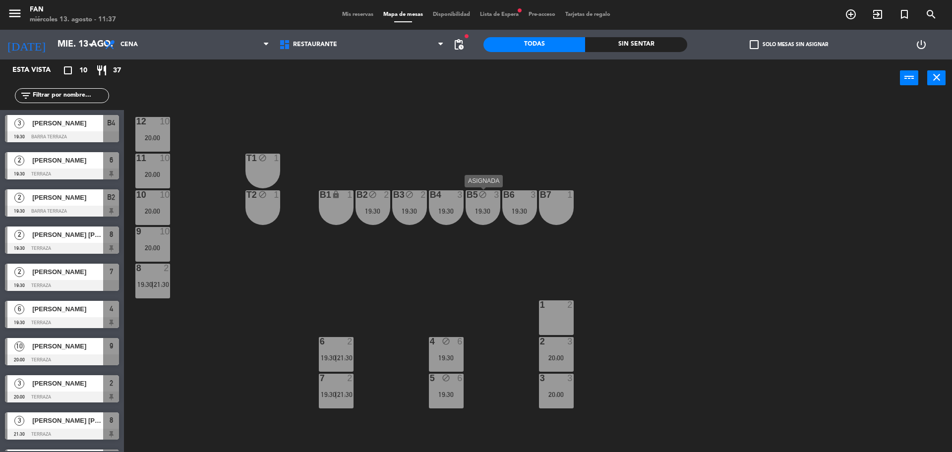
click at [480, 209] on div "19:30" at bounding box center [482, 211] width 35 height 7
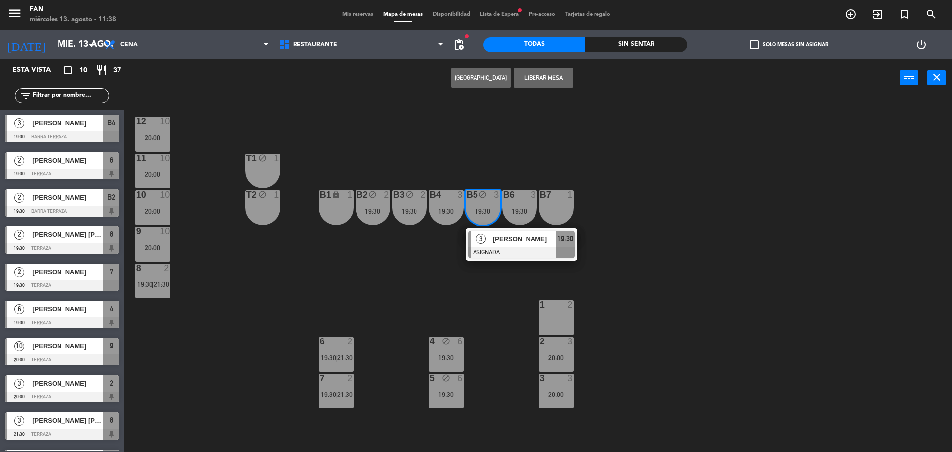
click at [669, 169] on div "12 10 20:00 11 10 20:00 T1 block 1 10 10 20:00 T2 block 1 B1 lock 1 B2 block 2 …" at bounding box center [542, 276] width 818 height 355
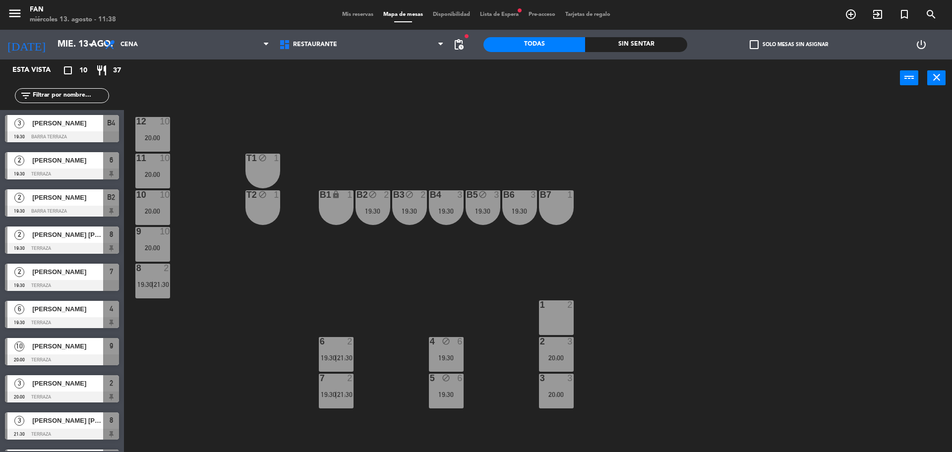
click at [348, 343] on div "2" at bounding box center [350, 341] width 6 height 9
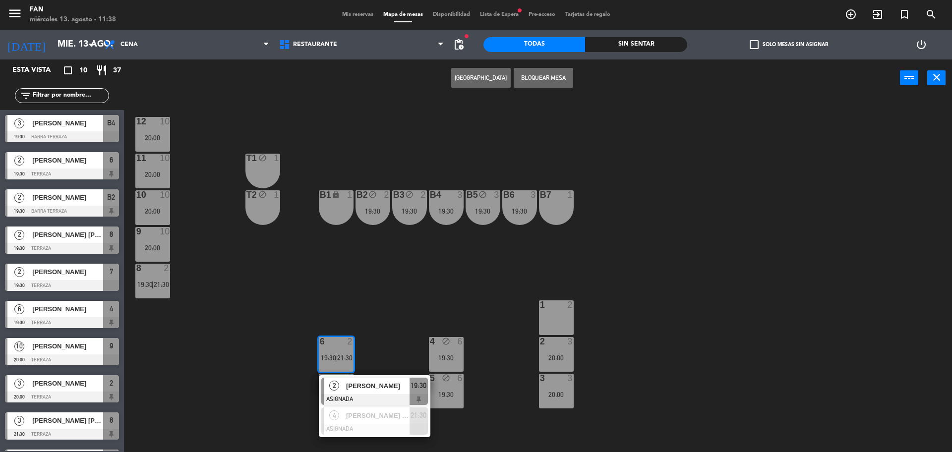
click at [385, 319] on div "12 10 20:00 11 10 20:00 T1 block 1 10 10 20:00 T2 block 1 B1 lock 1 B2 block 2 …" at bounding box center [542, 276] width 818 height 355
